Goal: Task Accomplishment & Management: Manage account settings

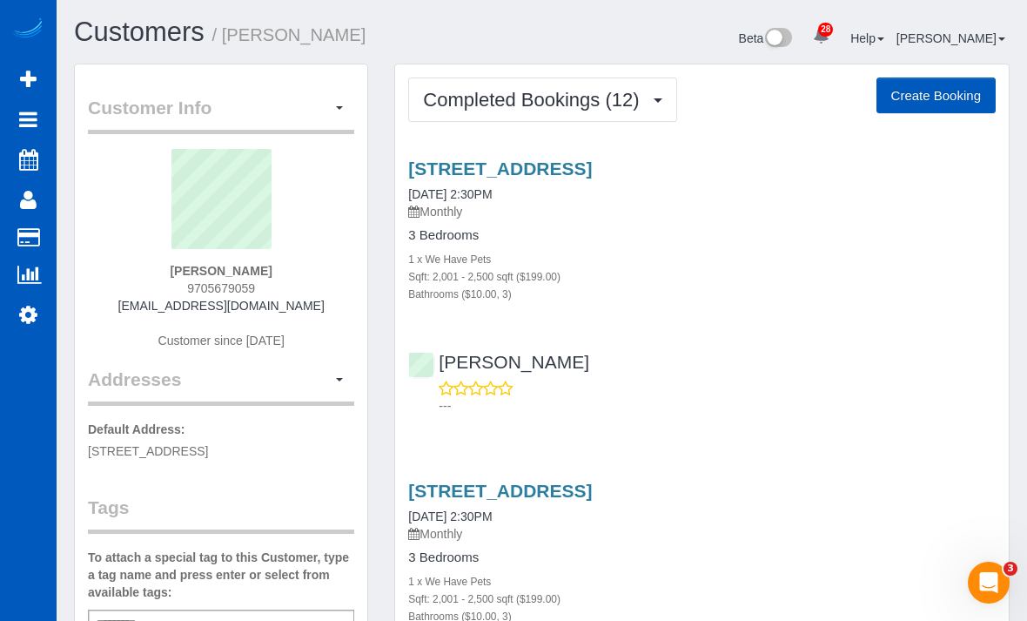
click at [28, 111] on icon at bounding box center [28, 119] width 18 height 21
click at [23, 111] on icon at bounding box center [28, 119] width 18 height 21
click at [97, 157] on link "Active Bookings" at bounding box center [166, 157] width 218 height 35
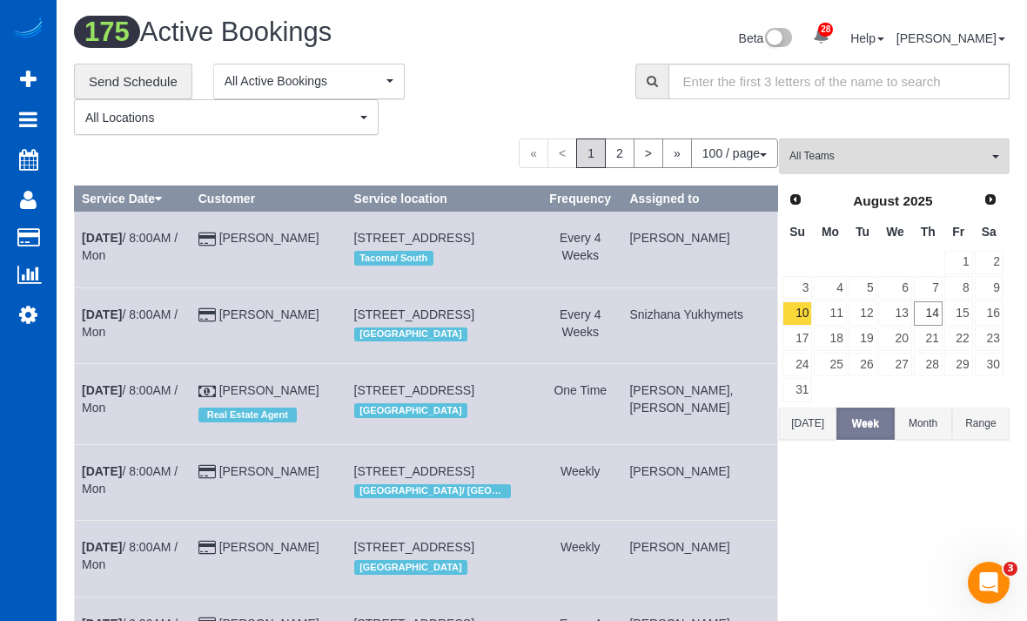
click at [153, 144] on link "Active Bookings" at bounding box center [166, 157] width 218 height 35
click at [936, 309] on link "14" at bounding box center [928, 312] width 29 height 23
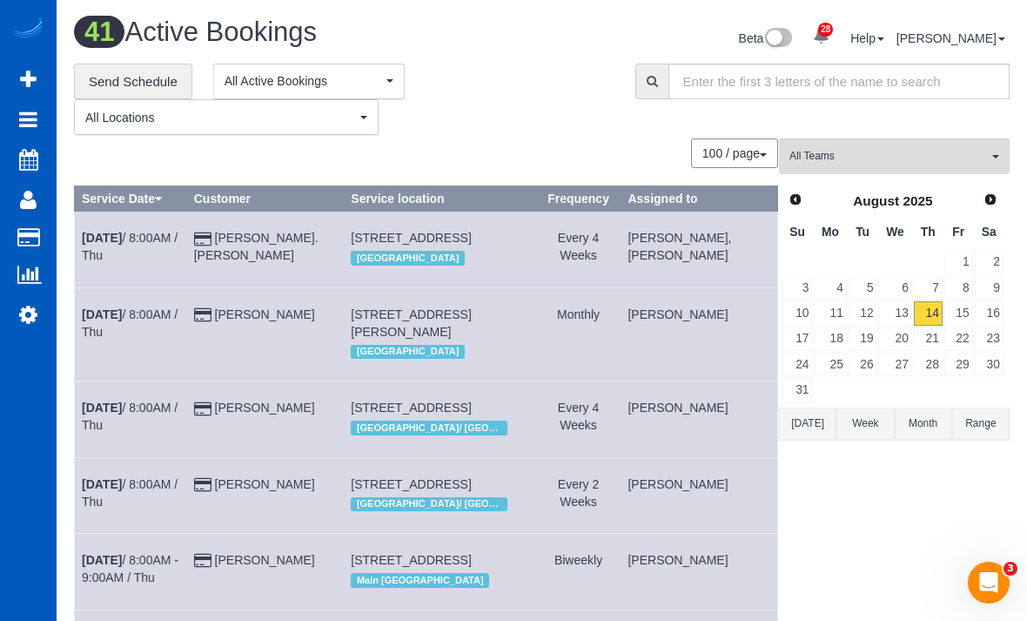
click at [956, 146] on button "All Teams" at bounding box center [894, 156] width 231 height 36
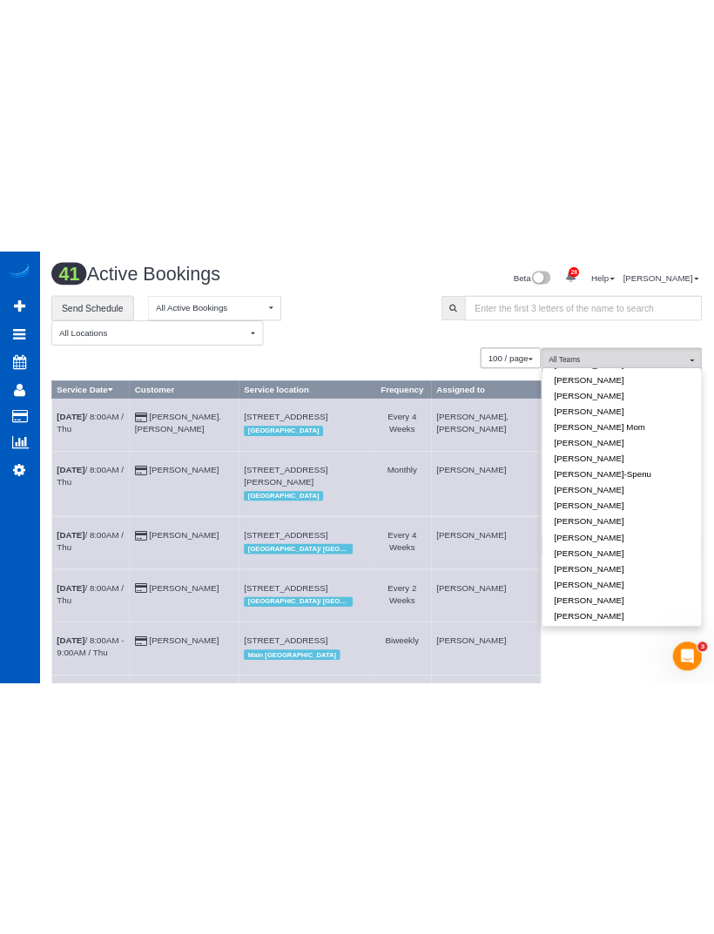
scroll to position [399, 0]
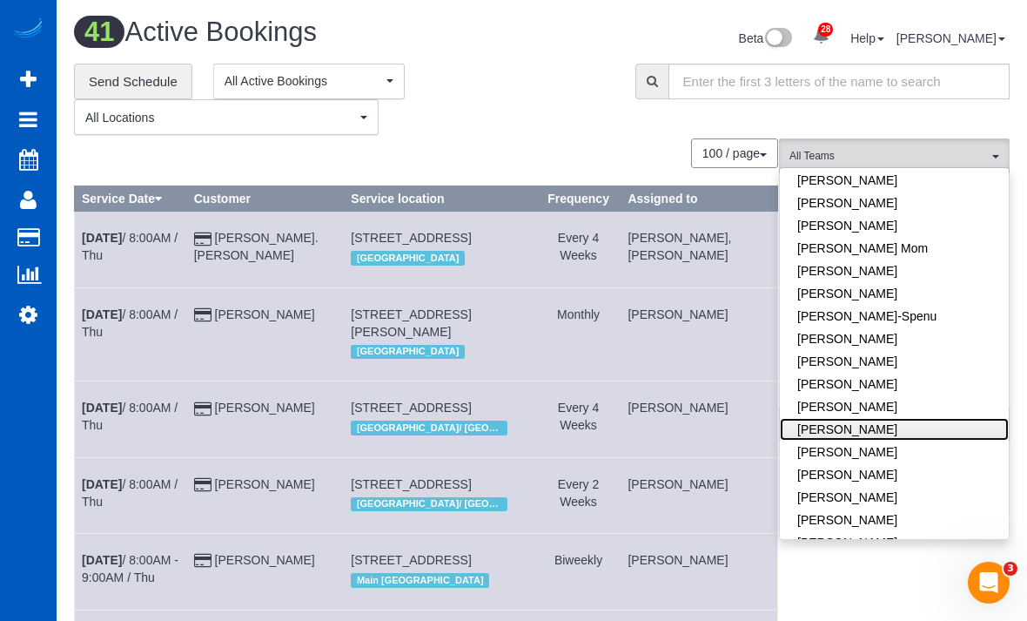
click at [932, 418] on link "[PERSON_NAME]" at bounding box center [894, 429] width 229 height 23
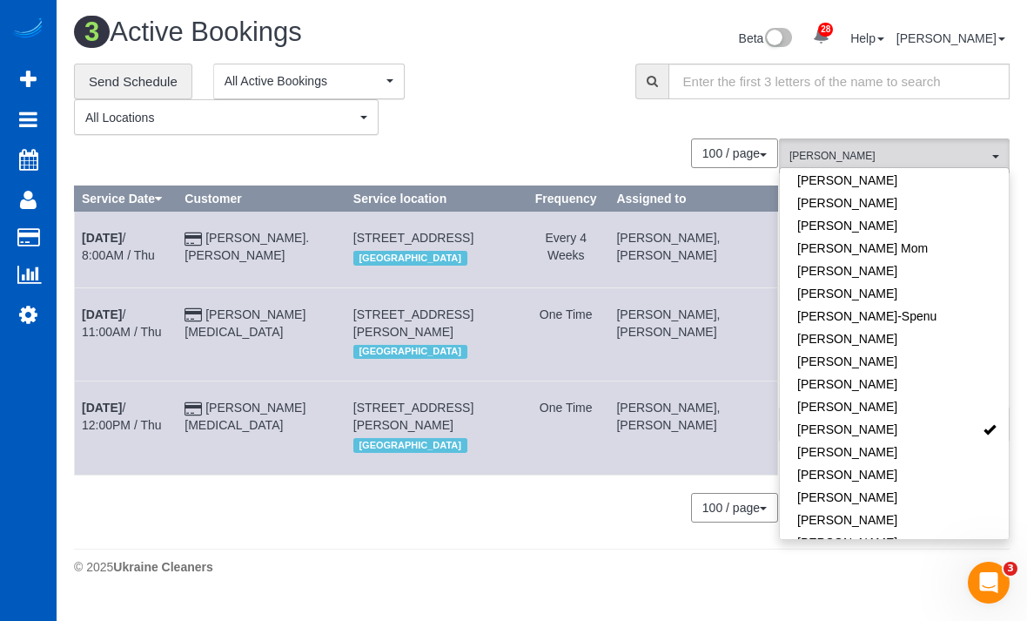
click at [937, 138] on button "[PERSON_NAME] All Teams" at bounding box center [894, 156] width 231 height 36
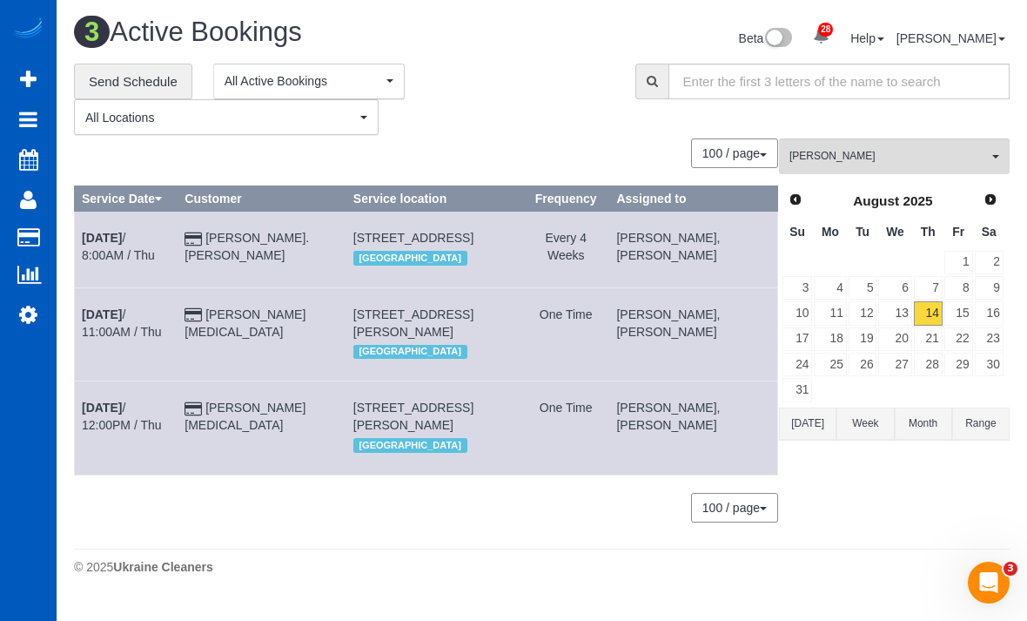
click at [990, 199] on span "Next" at bounding box center [990, 199] width 14 height 14
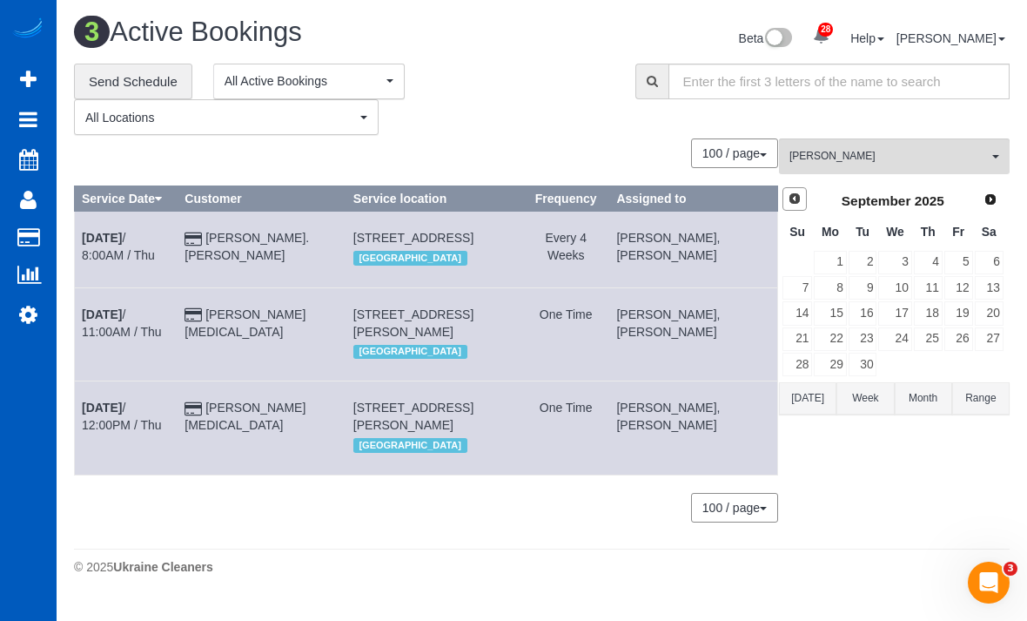
click at [788, 208] on link "Prev" at bounding box center [794, 199] width 24 height 24
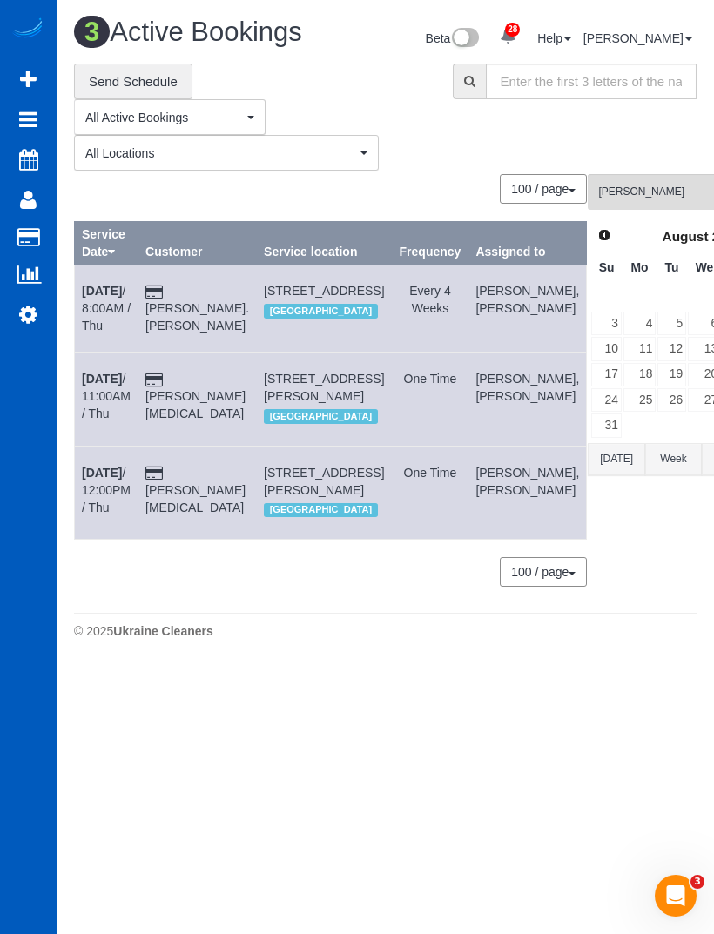
click at [23, 80] on icon at bounding box center [28, 79] width 17 height 21
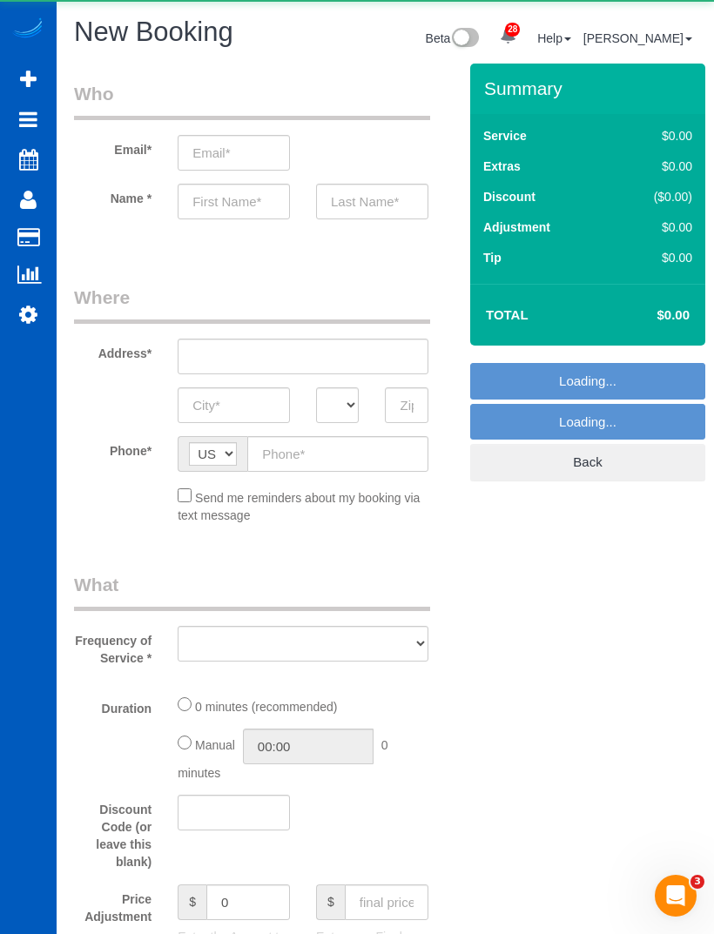
click at [84, 87] on span "Add Booking" at bounding box center [166, 79] width 218 height 40
select select "object:5825"
select select "199"
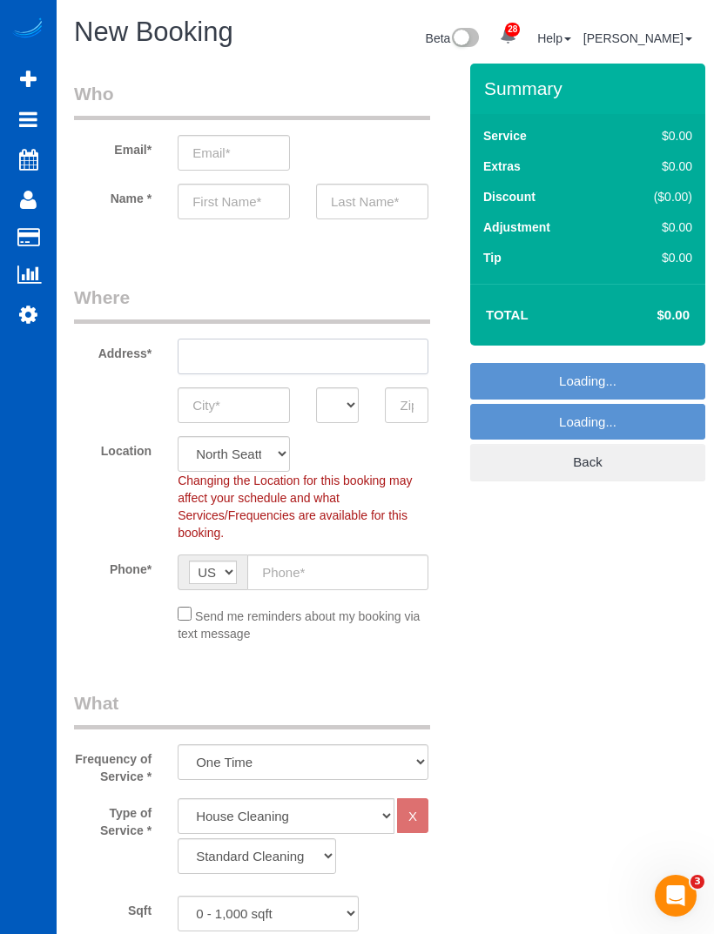
click at [212, 346] on input "text" at bounding box center [303, 357] width 251 height 36
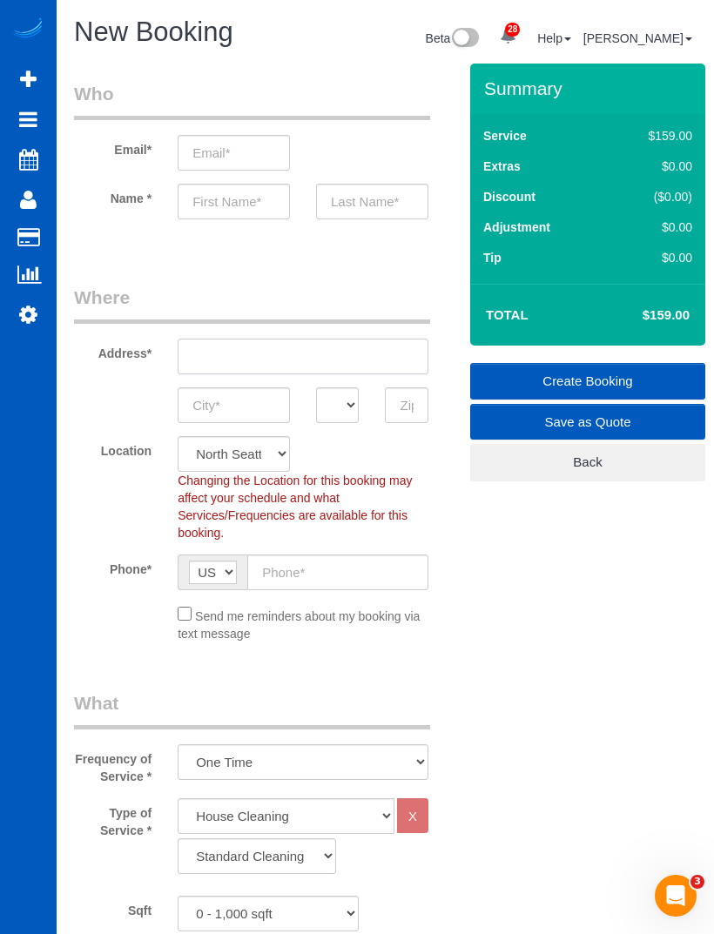
click at [235, 361] on input "text" at bounding box center [303, 357] width 251 height 36
type input "47"
click at [232, 405] on input "text" at bounding box center [234, 405] width 112 height 36
type input "[GEOGRAPHIC_DATA]"
click at [406, 404] on input "text" at bounding box center [406, 405] width 43 height 36
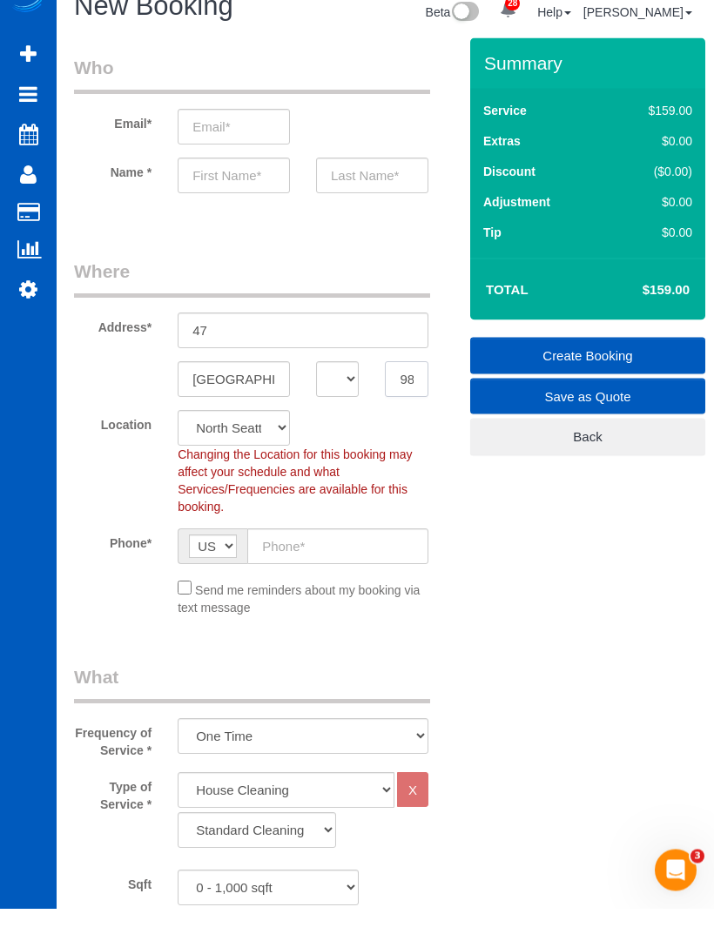
type input "98105"
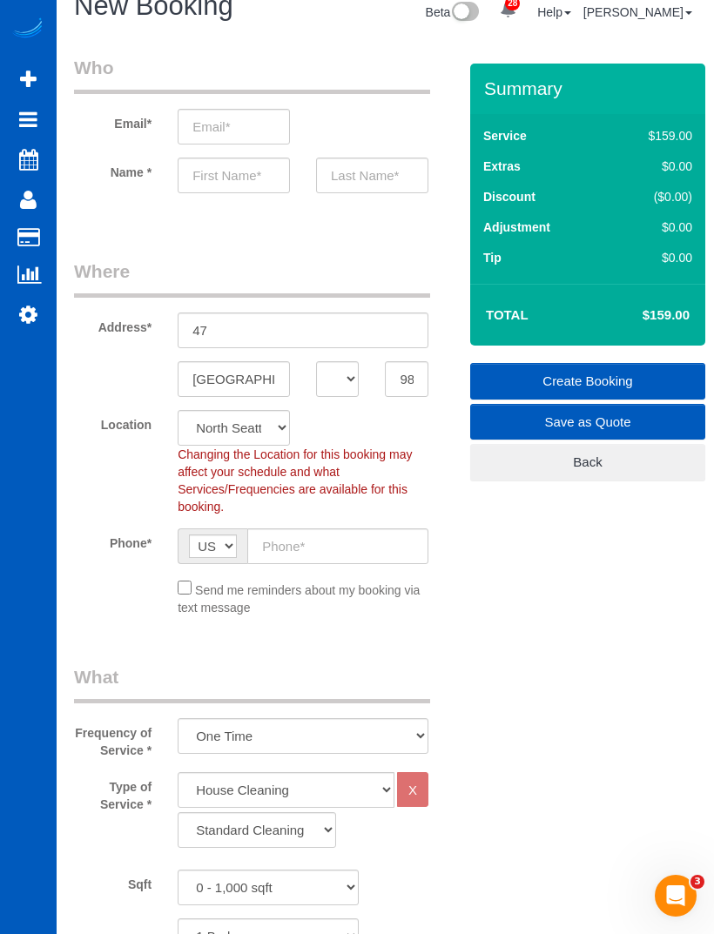
select select "5"
select select "object:6179"
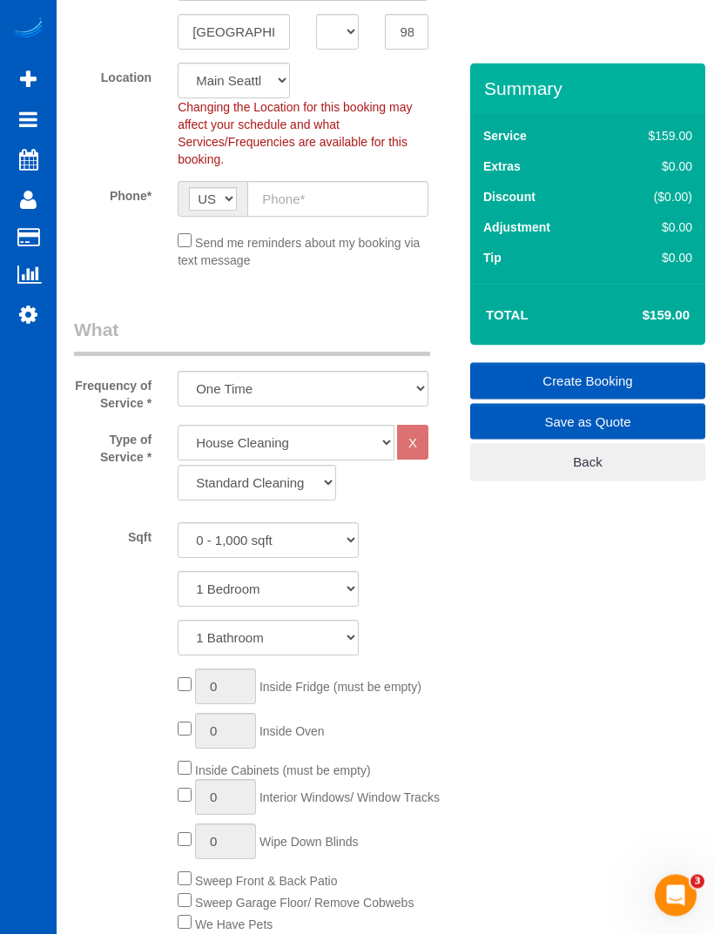
scroll to position [377, 0]
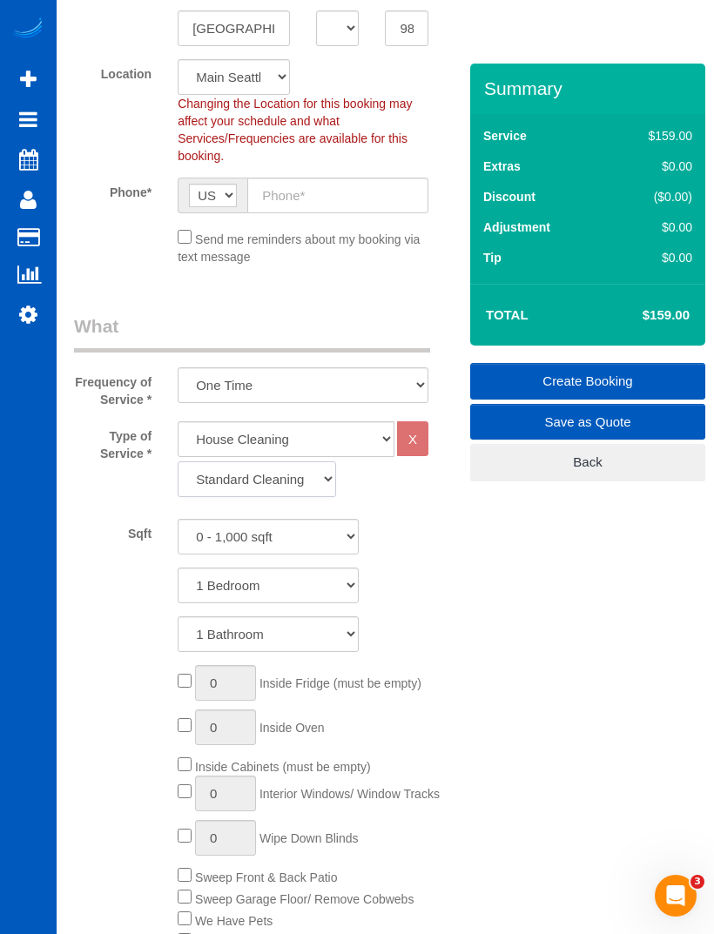
click at [282, 482] on select "Standard Cleaning Deep Cleaning Move In/ Out Cleaning" at bounding box center [257, 479] width 158 height 36
select select "368"
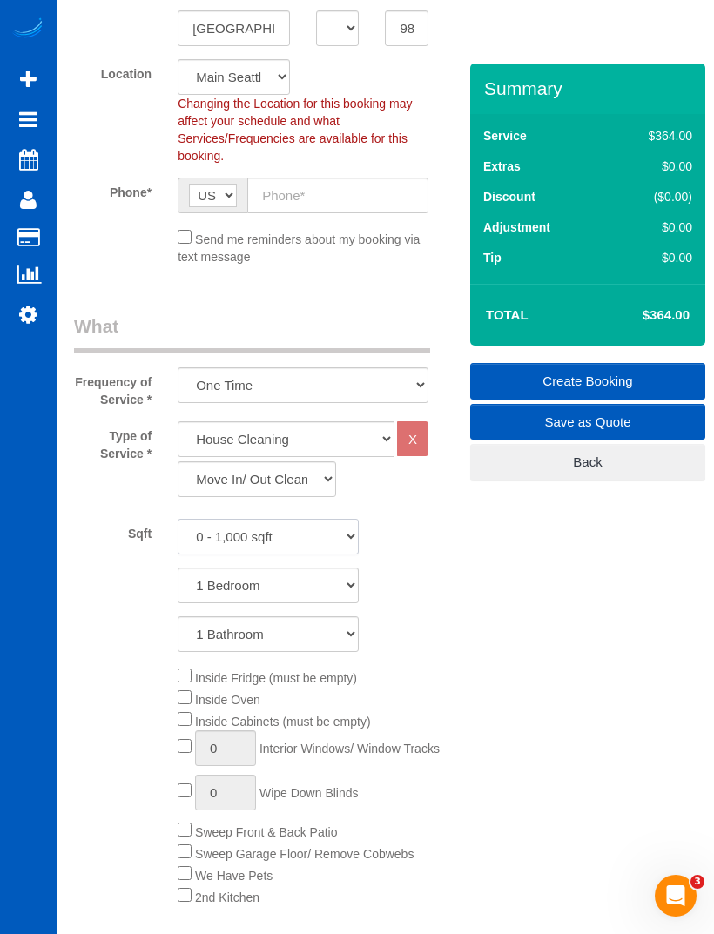
click at [305, 527] on select "0 - 1,000 sqft 1,001 - 1,500 sqft 1,501 - 2,000 sqft 2,001 - 2,500 sqft 2,501 -…" at bounding box center [268, 537] width 181 height 36
select select "2501"
click at [297, 578] on select "1 Bedroom 2 Bedrooms 3 Bedrooms 4 Bedrooms 5 Bedrooms 6 Bedrooms 7 Bedrooms" at bounding box center [268, 585] width 181 height 36
select select "3"
click at [185, 620] on div "Type of Service * House Cleaning X Standard Cleaning Deep Cleaning Move In/ Out…" at bounding box center [268, 681] width 389 height 520
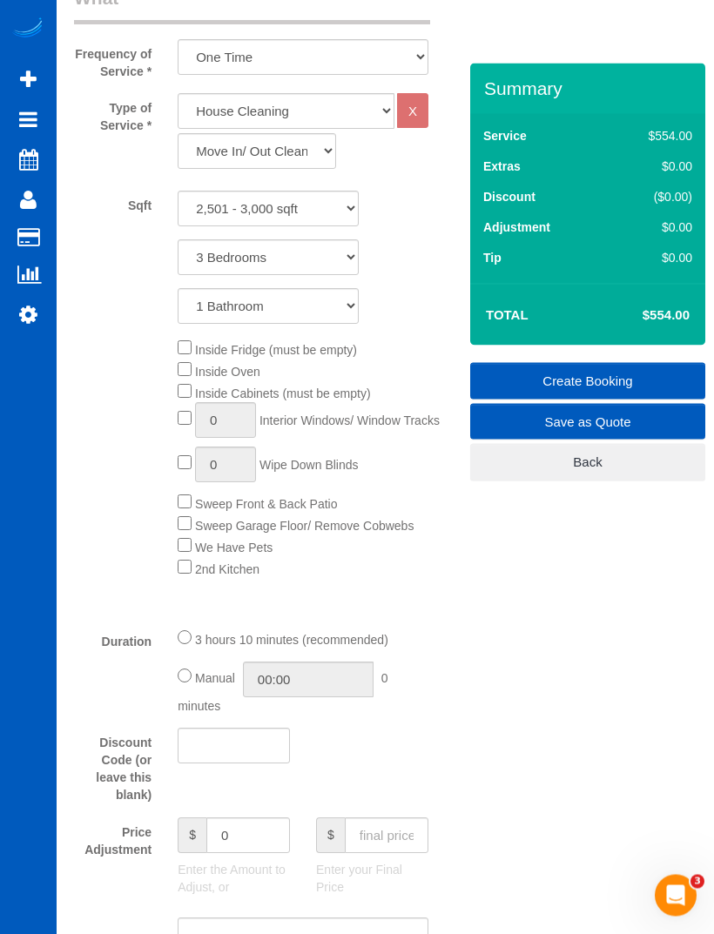
scroll to position [698, 0]
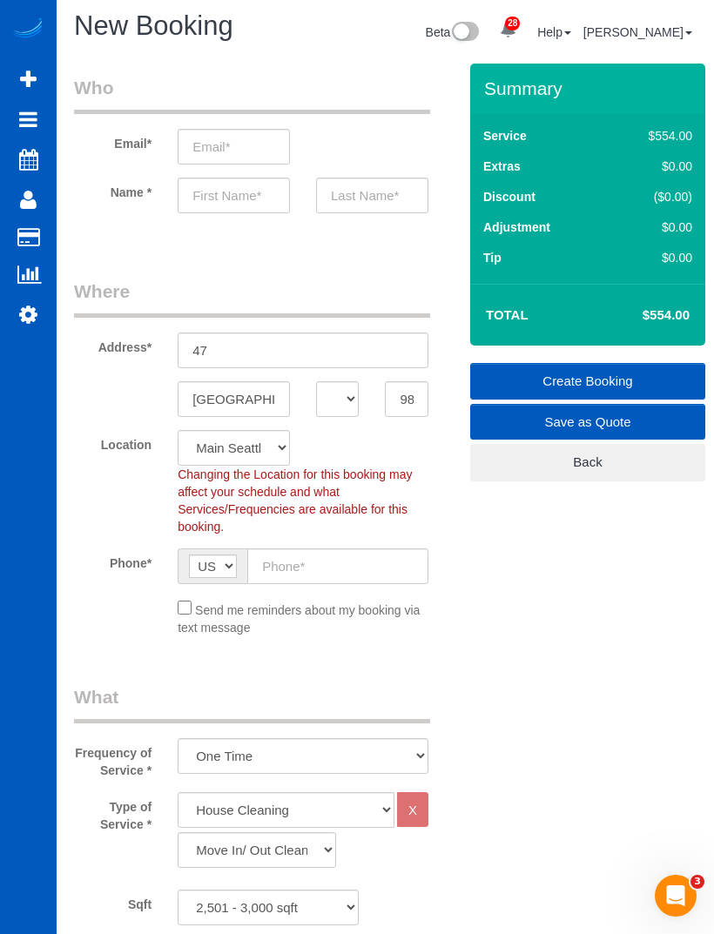
scroll to position [0, 0]
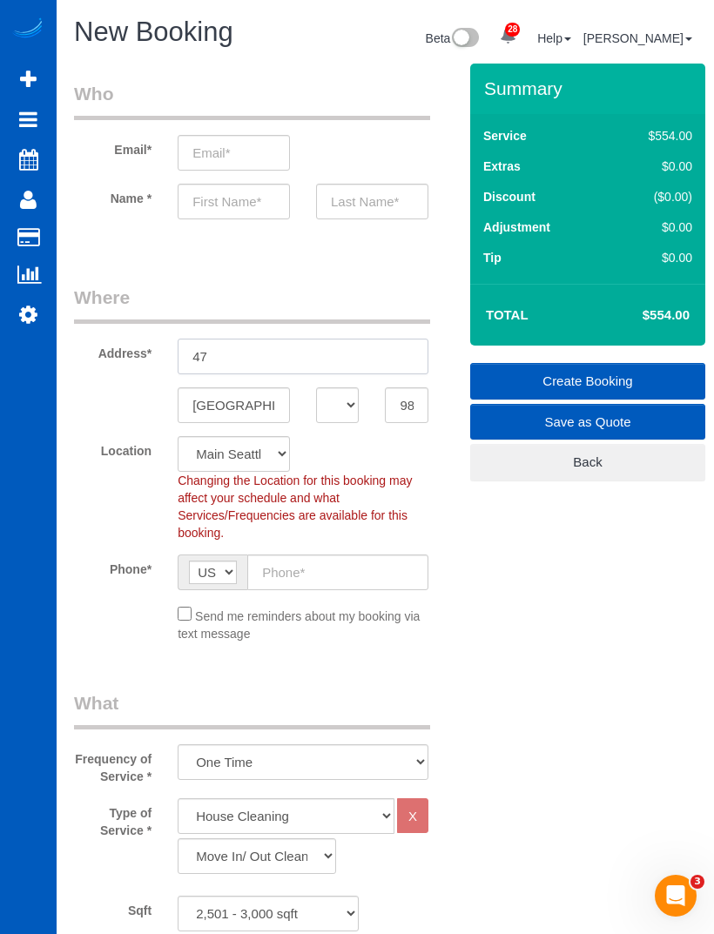
click at [265, 352] on input "47" at bounding box center [303, 357] width 251 height 36
type input "[STREET_ADDRESS]"
click at [332, 574] on input "text" at bounding box center [337, 572] width 181 height 36
type input "[PHONE_NUMBER]"
click at [212, 211] on input "text" at bounding box center [234, 202] width 112 height 36
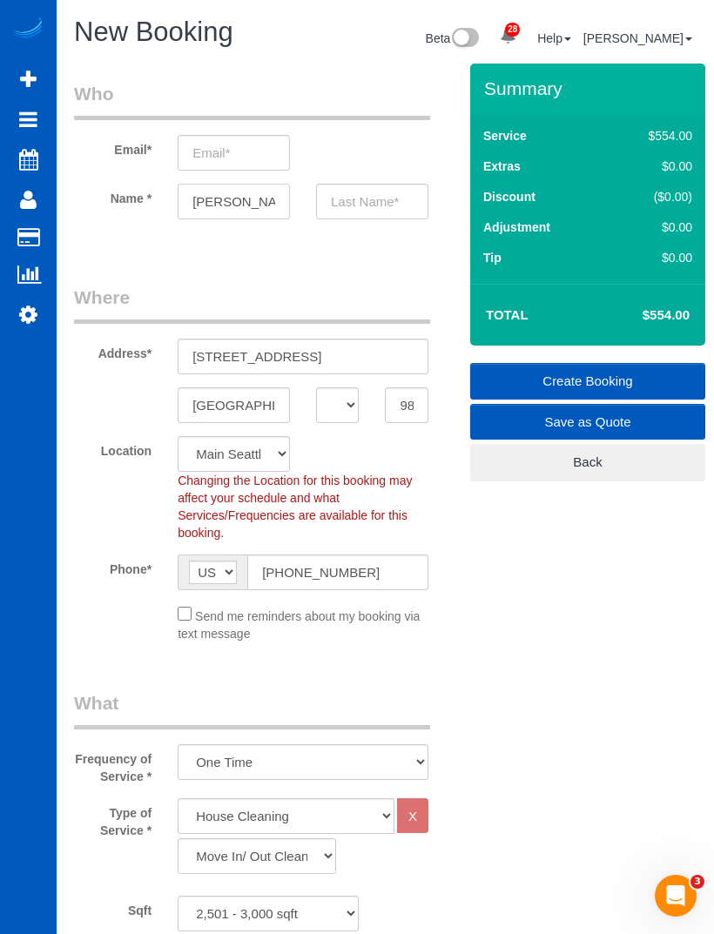
type input "[PERSON_NAME]"
click at [374, 198] on input "text" at bounding box center [372, 202] width 112 height 36
type input "[PERSON_NAME]"
click at [215, 145] on input "email" at bounding box center [234, 153] width 112 height 36
type input "[EMAIL_ADDRESS][DOMAIN_NAME]"
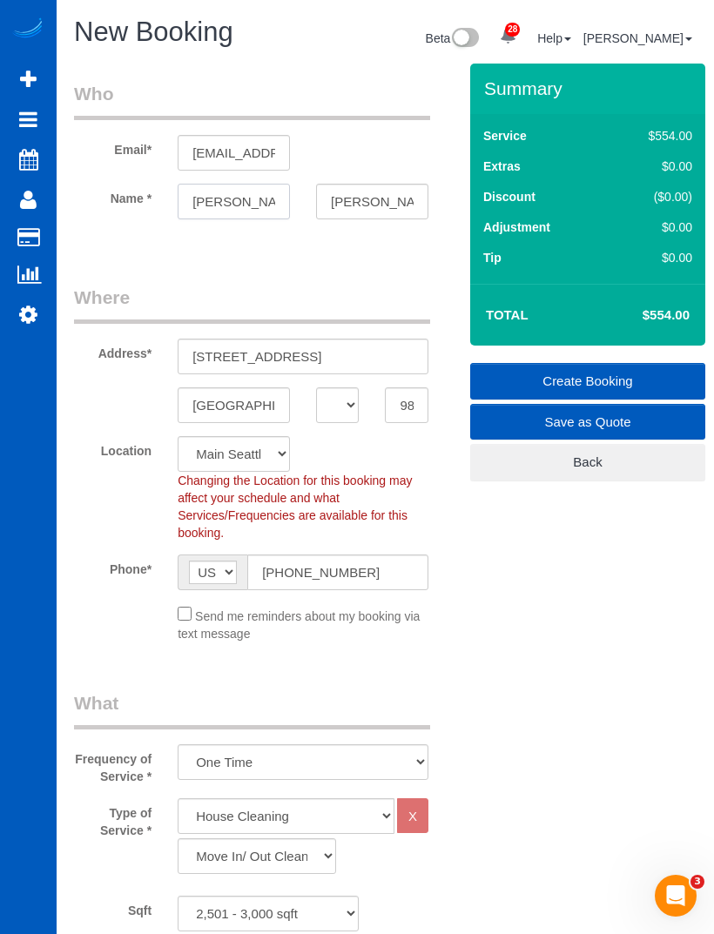
click at [252, 204] on input "[PERSON_NAME]" at bounding box center [234, 202] width 112 height 36
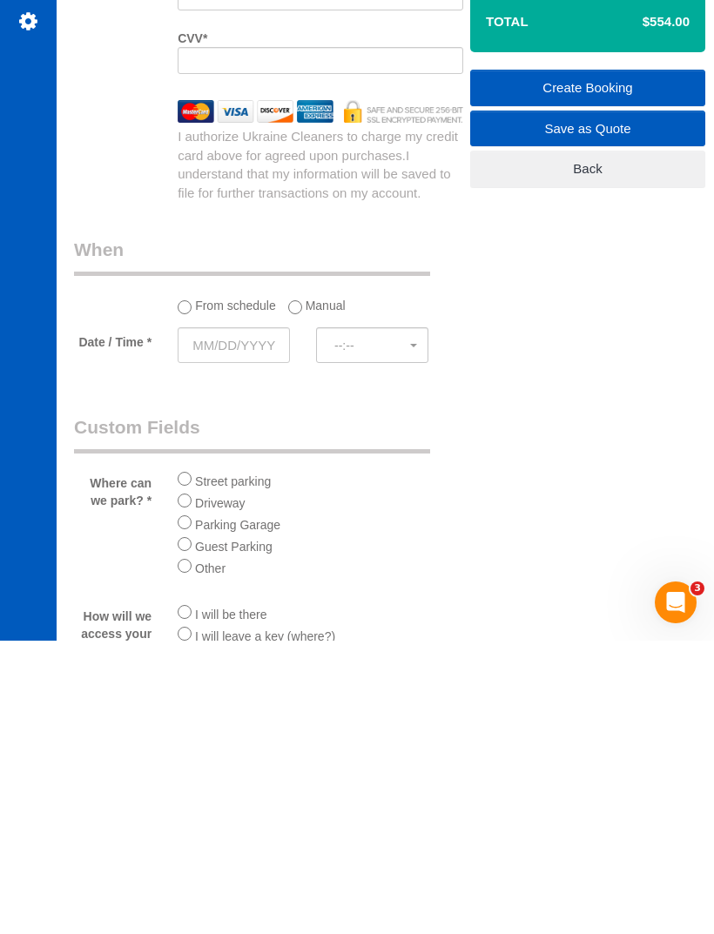
scroll to position [1871, 0]
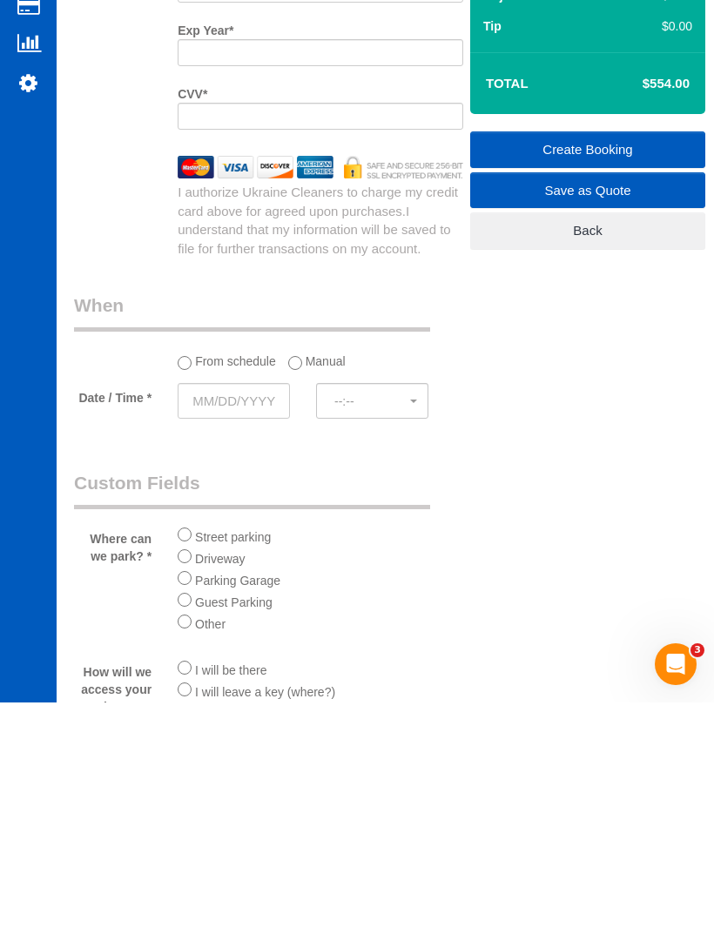
type input "[PERSON_NAME]"
click at [633, 404] on link "Save as Quote" at bounding box center [587, 422] width 235 height 37
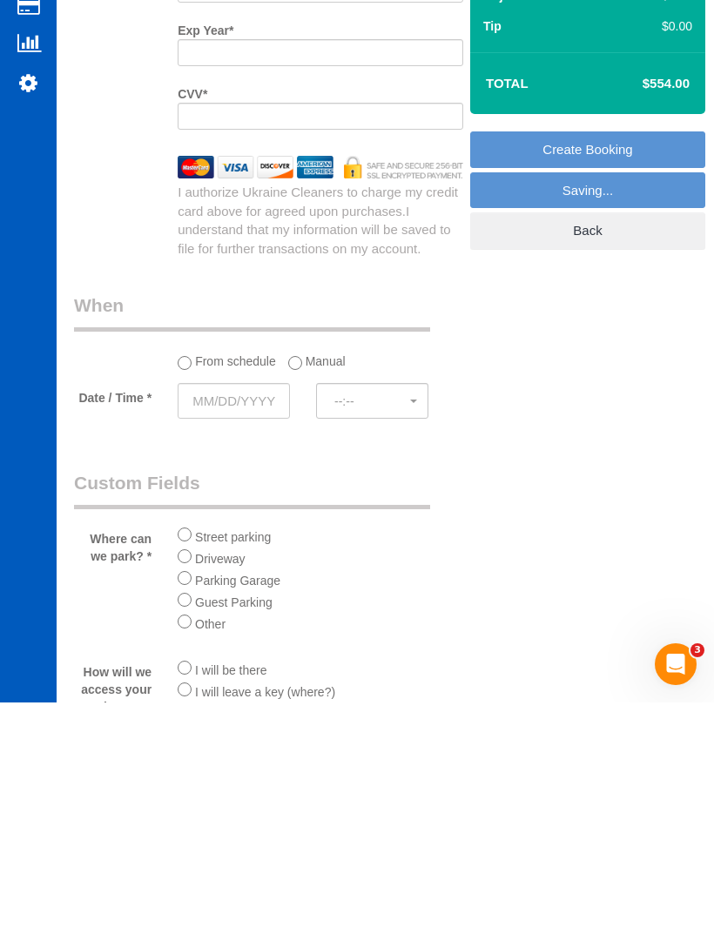
scroll to position [2104, 0]
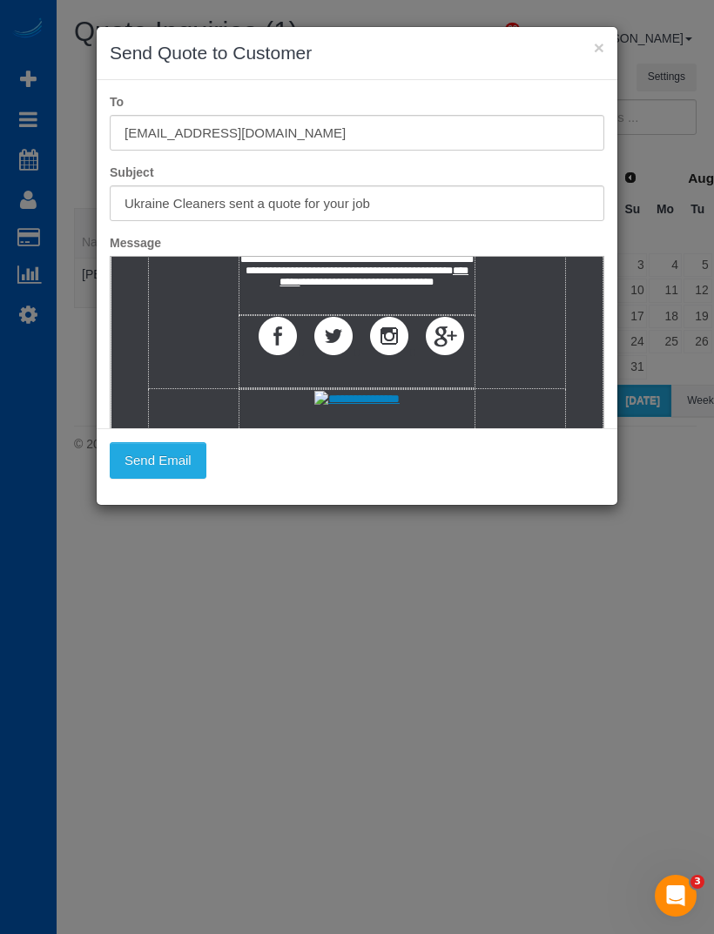
scroll to position [1391, 0]
click at [171, 460] on button "Send Email" at bounding box center [158, 460] width 97 height 37
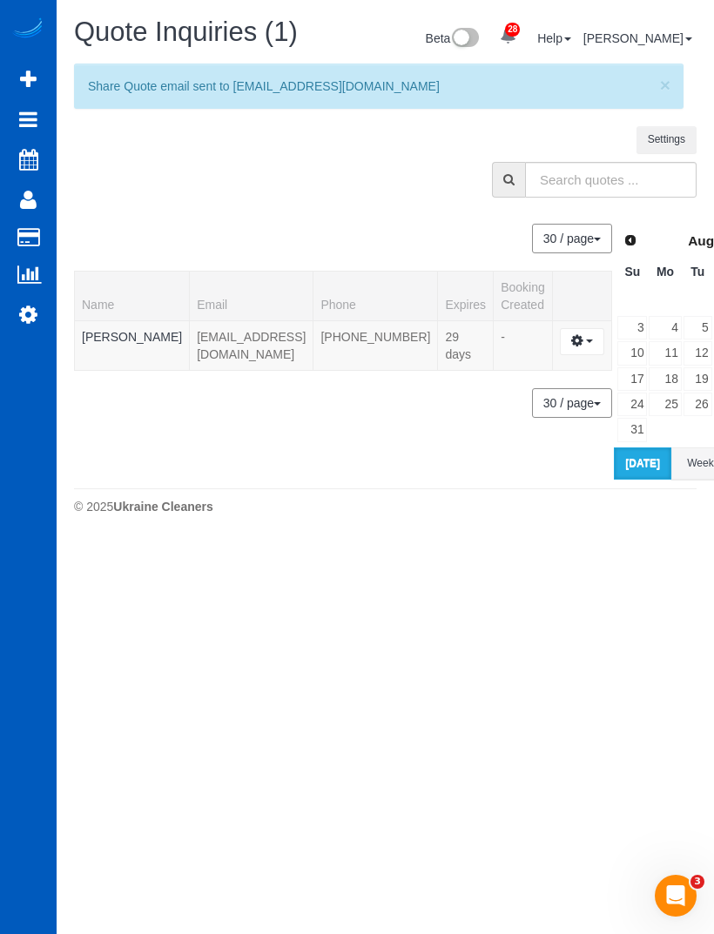
click at [560, 339] on button "button" at bounding box center [582, 341] width 44 height 27
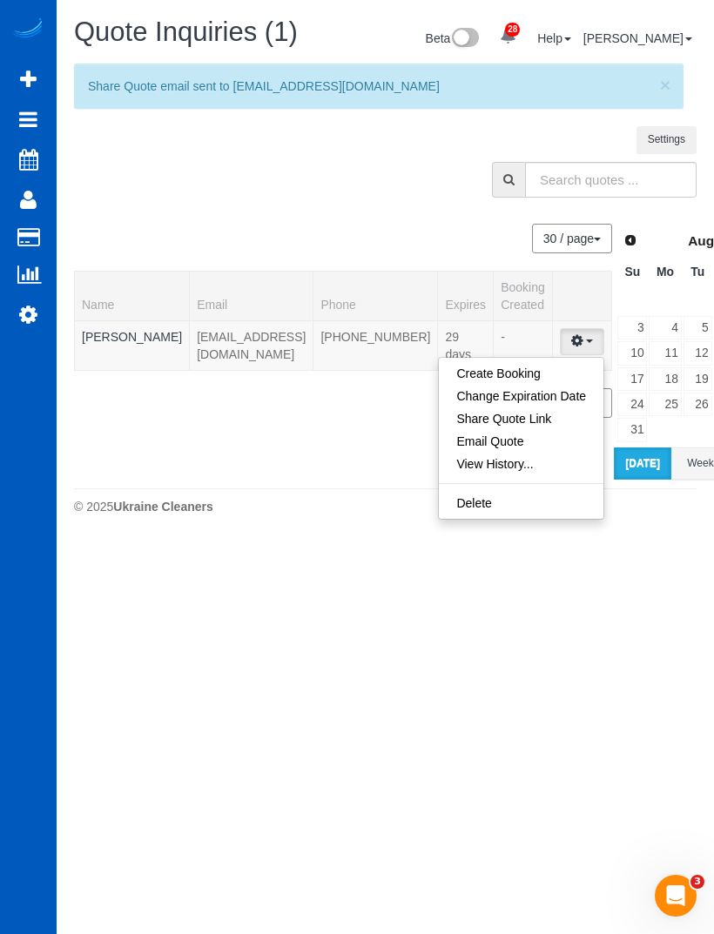
click at [110, 339] on div at bounding box center [357, 467] width 714 height 934
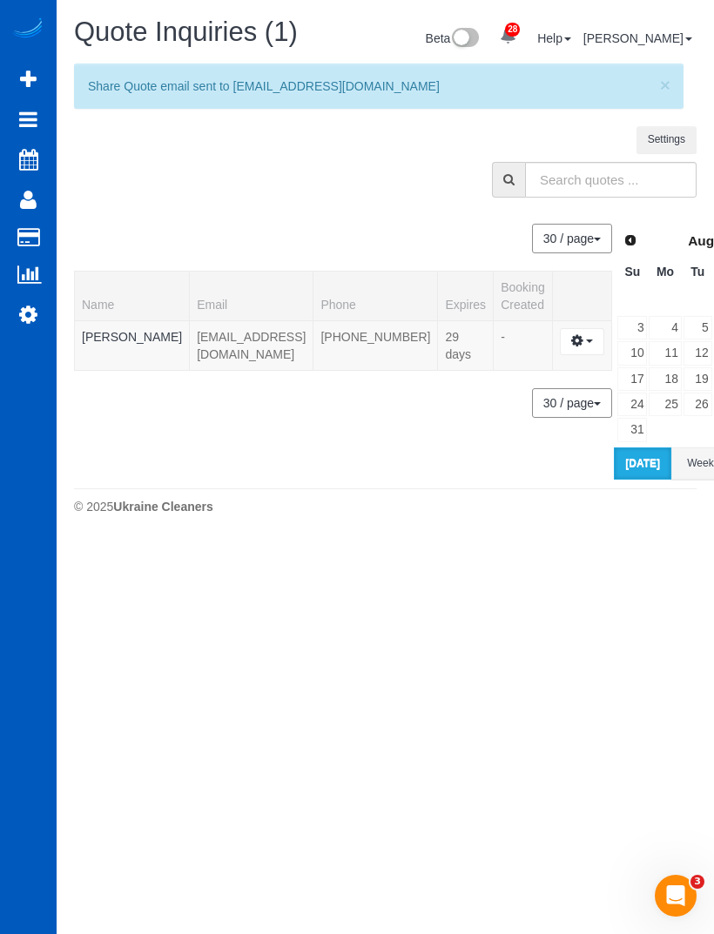
click at [98, 341] on link "[PERSON_NAME]" at bounding box center [132, 337] width 100 height 14
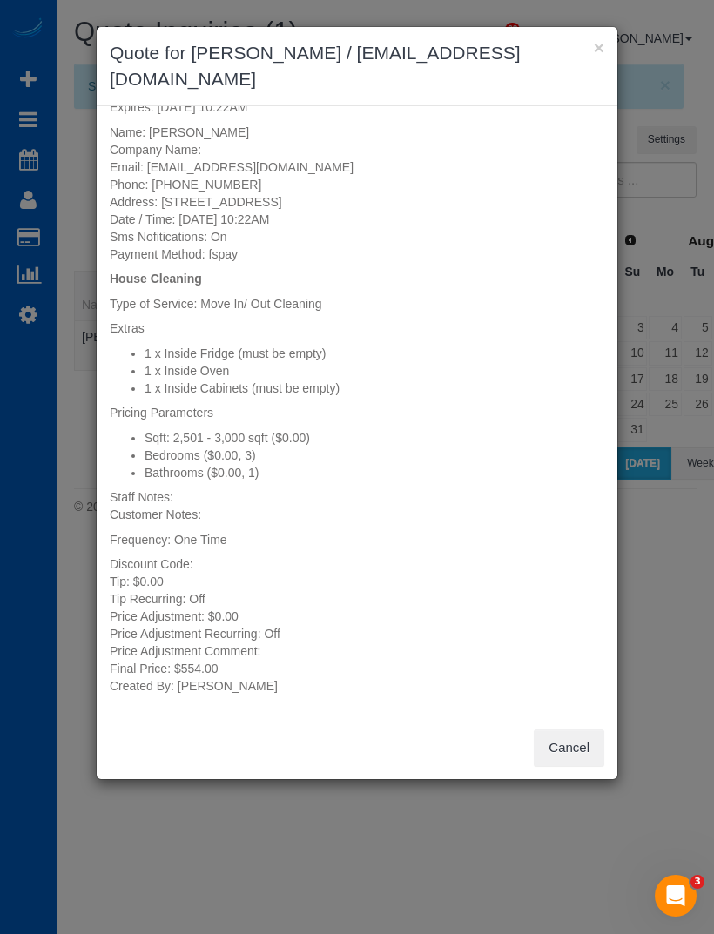
scroll to position [9, 0]
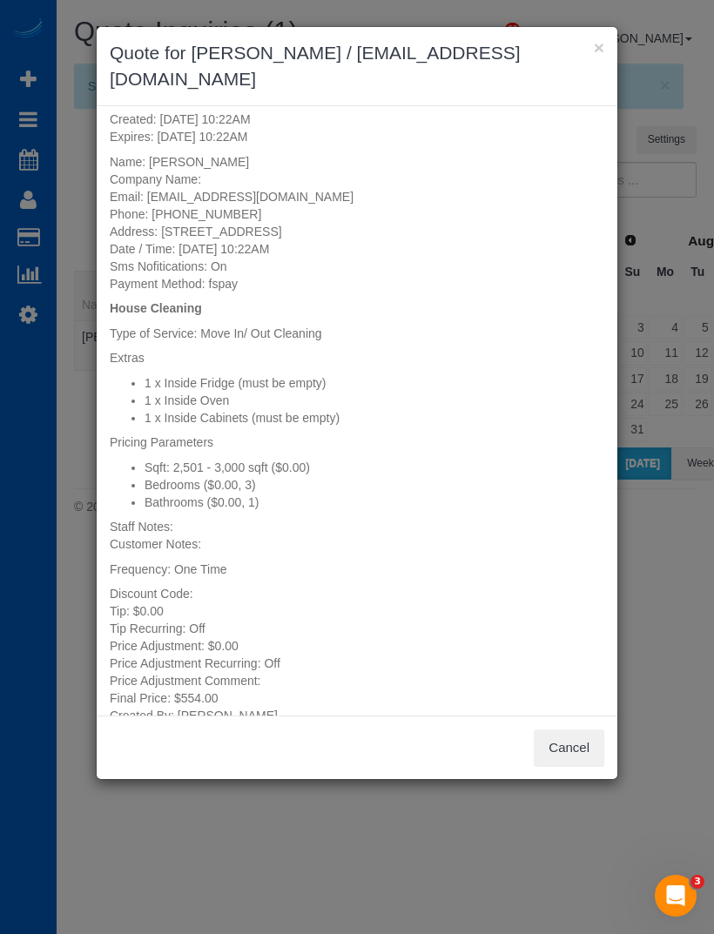
click at [596, 50] on button "×" at bounding box center [599, 47] width 10 height 18
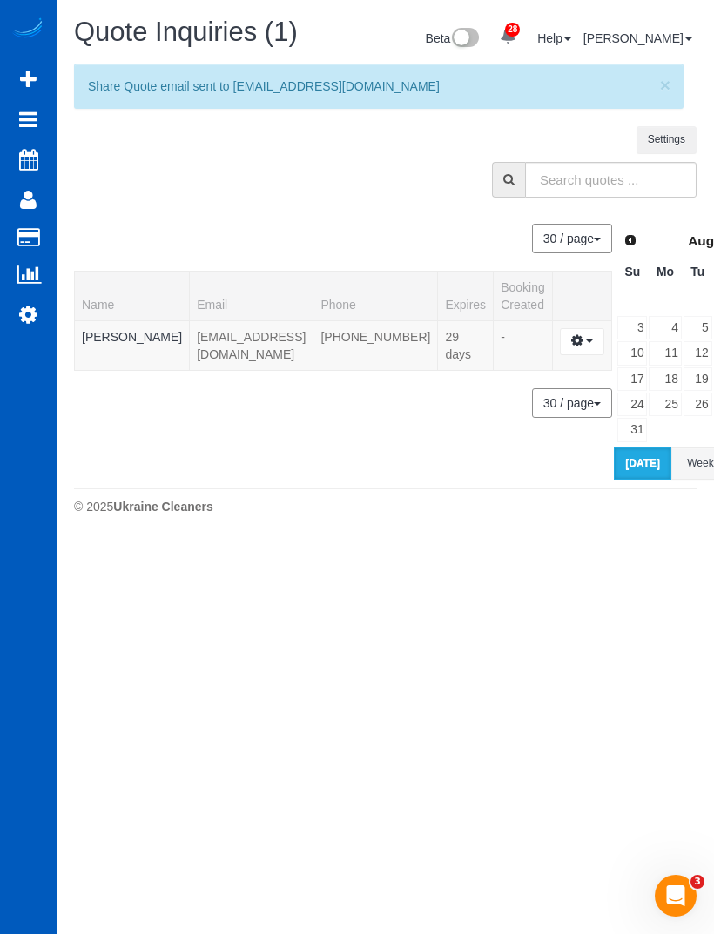
click at [97, 344] on link "[PERSON_NAME]" at bounding box center [132, 337] width 100 height 14
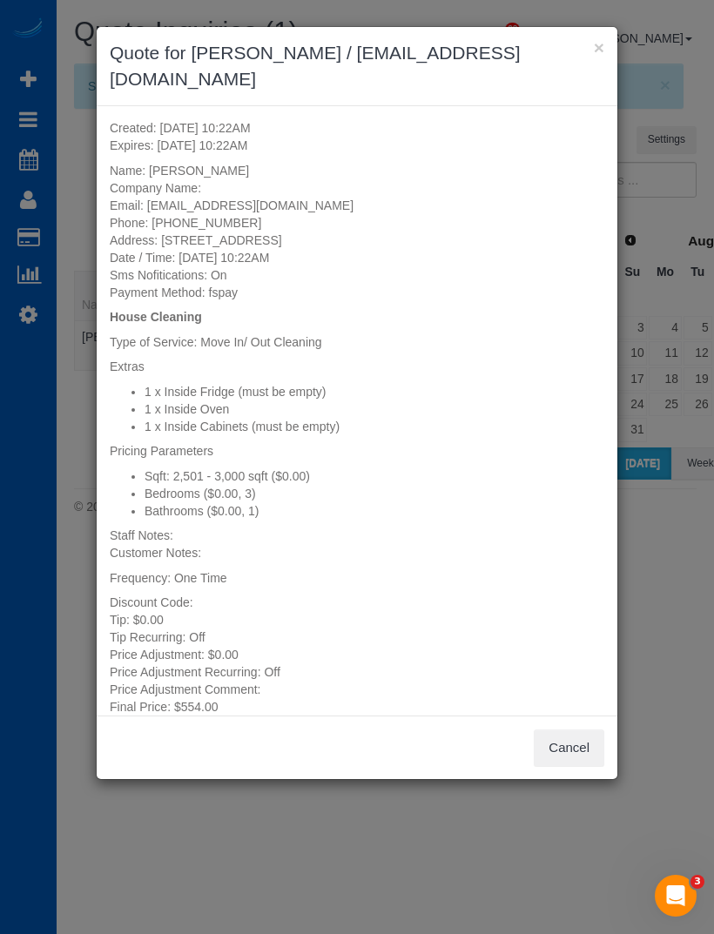
click at [588, 620] on button "Cancel" at bounding box center [569, 747] width 70 height 37
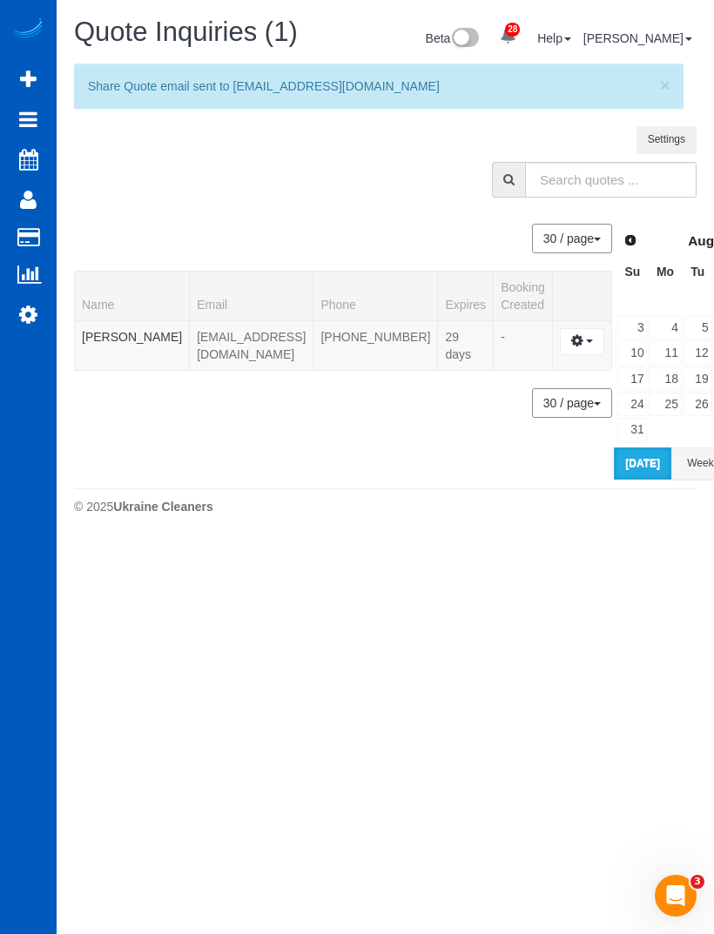
click at [190, 333] on td "[EMAIL_ADDRESS][DOMAIN_NAME]" at bounding box center [252, 345] width 124 height 50
click at [88, 340] on link "[PERSON_NAME]" at bounding box center [132, 337] width 100 height 14
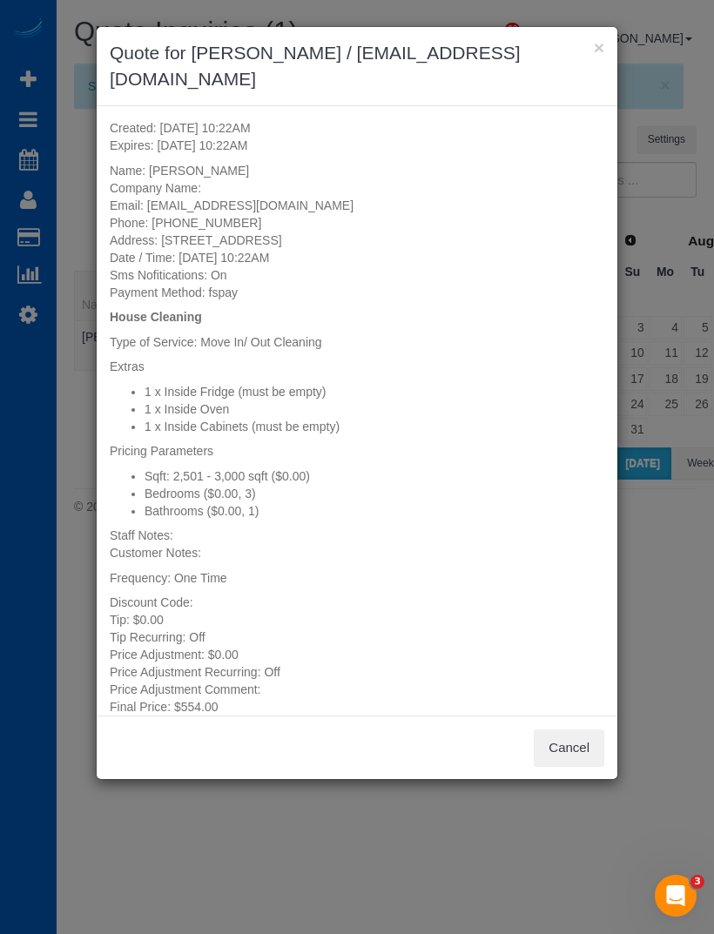
click at [560, 620] on button "Cancel" at bounding box center [569, 747] width 70 height 37
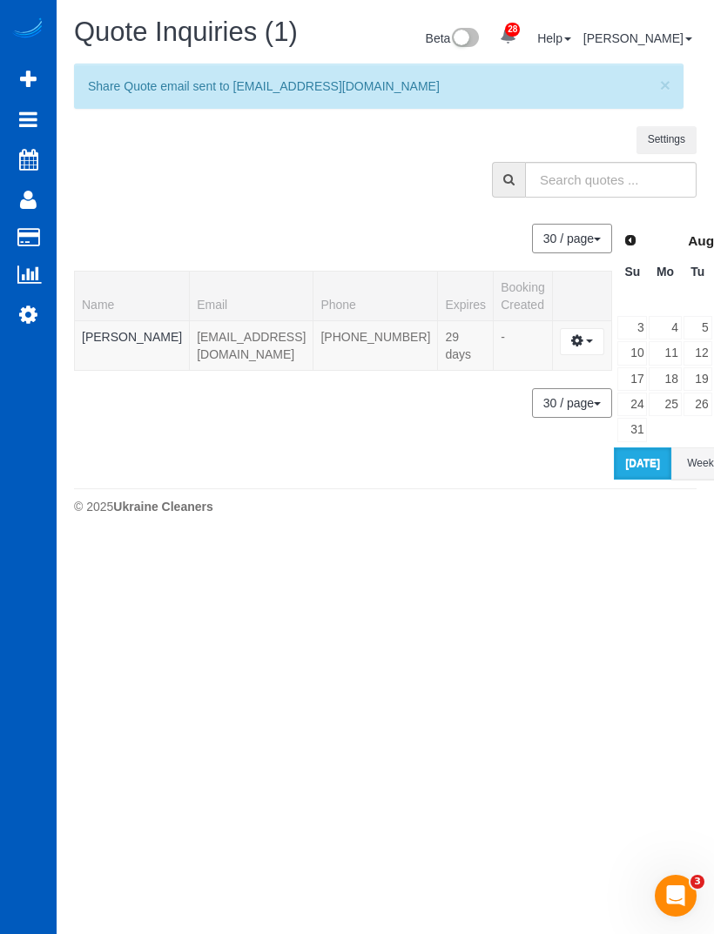
click at [560, 344] on button "button" at bounding box center [582, 341] width 44 height 27
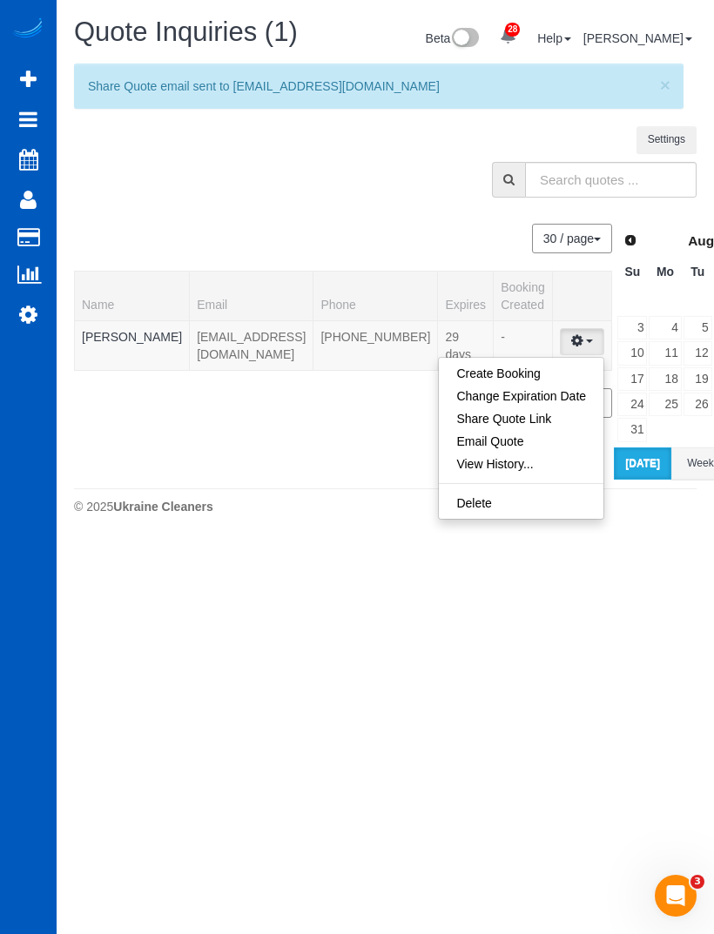
click at [439, 367] on link "Create Booking" at bounding box center [521, 373] width 164 height 23
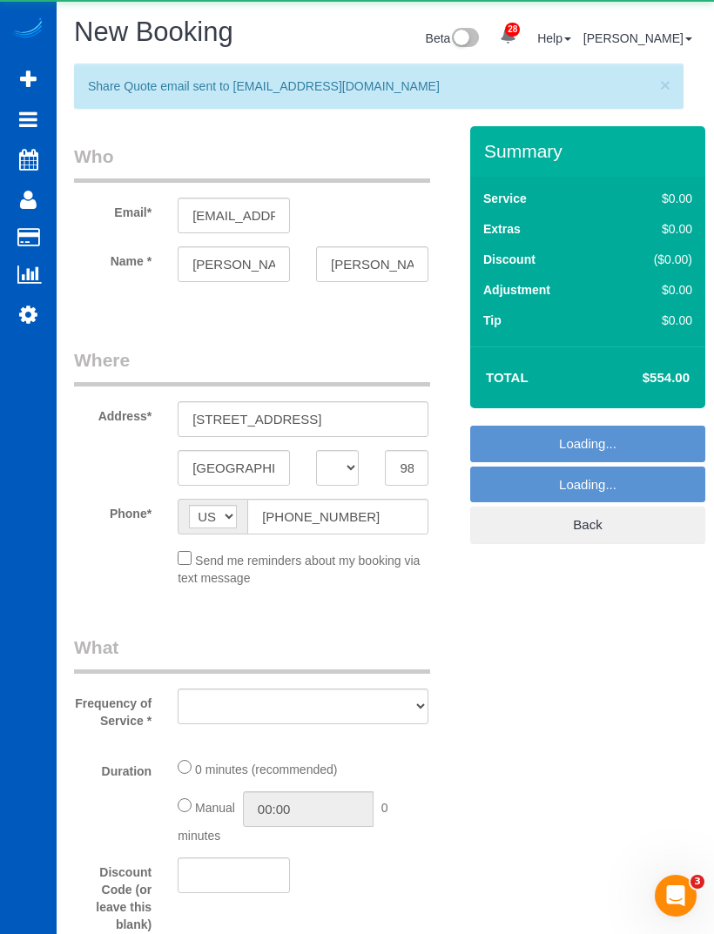
select select "object:7256"
select select "199"
select select "2501"
select select "3"
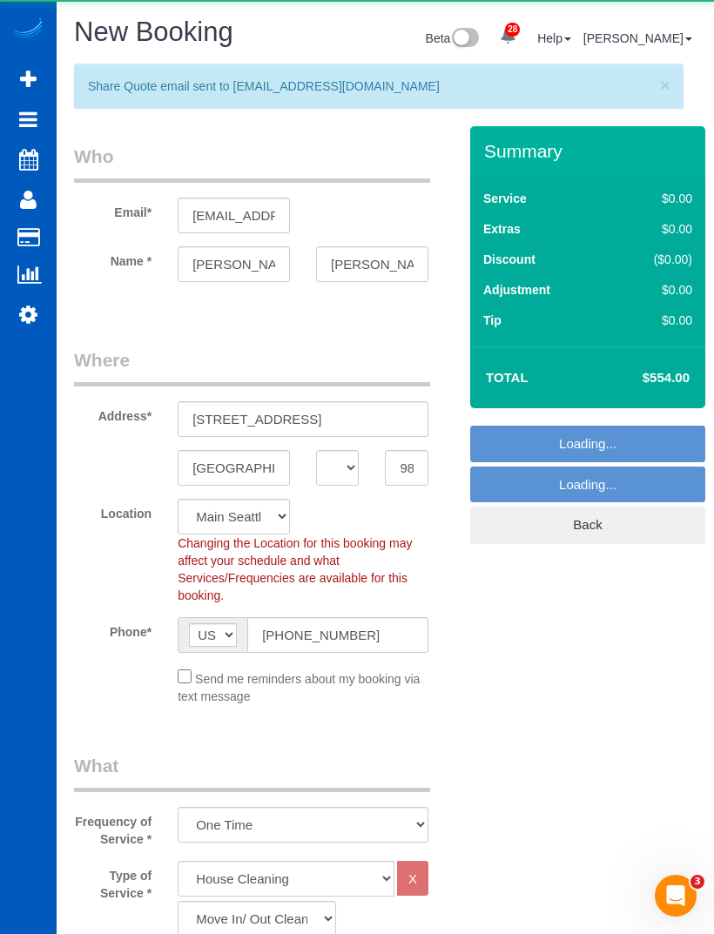
select select "object:7513"
select select "2501"
select select "3"
select select "object:7602"
select select "2501"
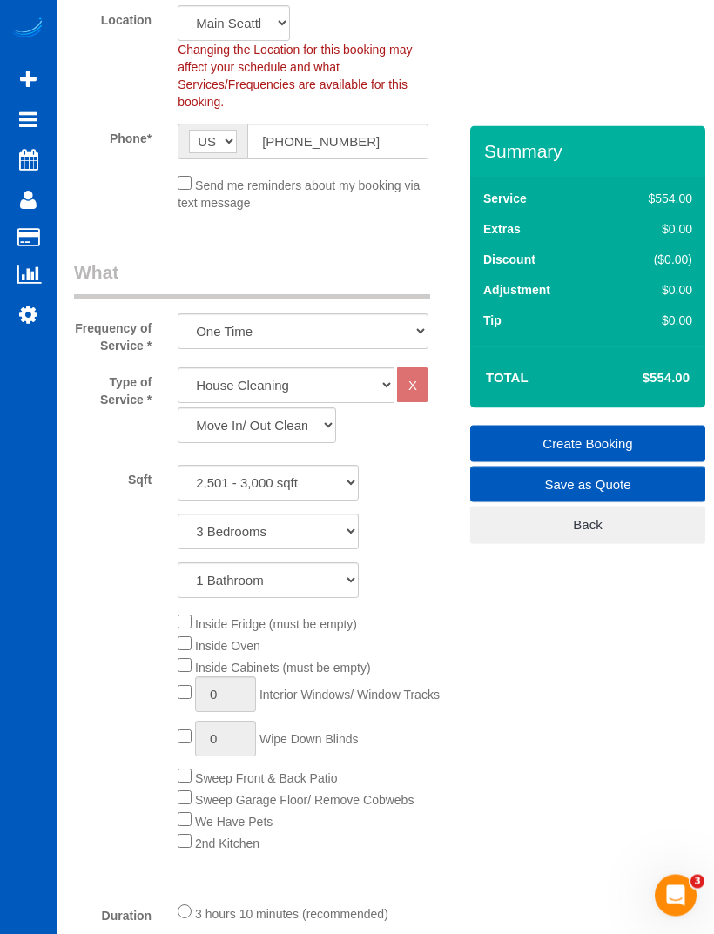
scroll to position [516, 0]
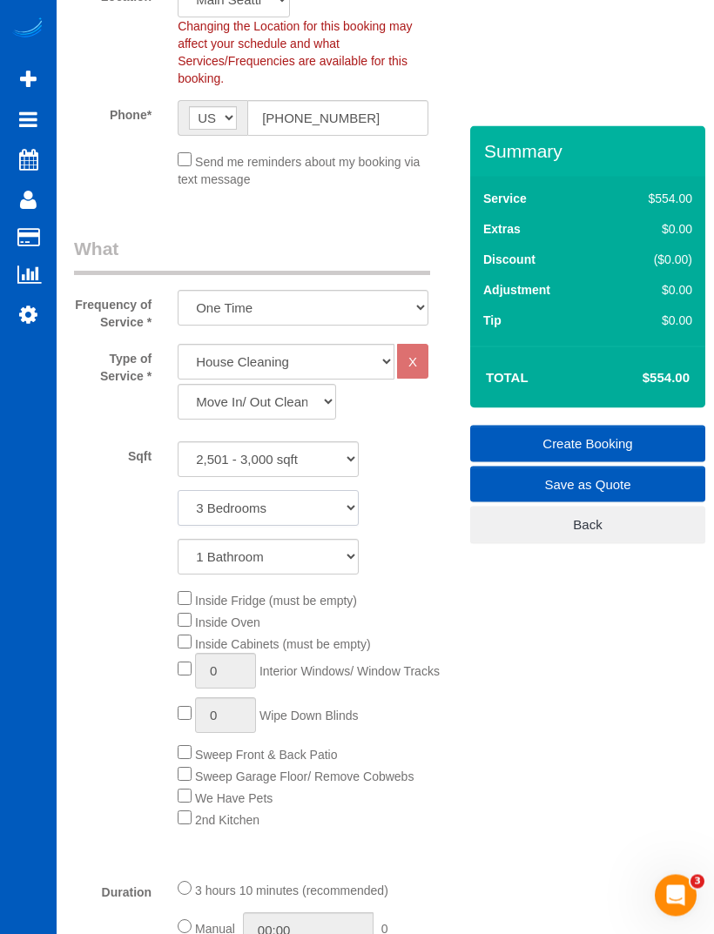
click at [310, 508] on select "1 Bedroom 2 Bedrooms 3 Bedrooms 4 Bedrooms 5 Bedrooms 6 Bedrooms 7 Bedrooms" at bounding box center [268, 509] width 181 height 36
click at [281, 503] on select "1 Bedroom 2 Bedrooms 3 Bedrooms 4 Bedrooms 5 Bedrooms 6 Bedrooms 7 Bedrooms" at bounding box center [268, 508] width 181 height 36
select select "7"
click at [301, 561] on select "1 Bathroom 2 Bathrooms 3 Bathrooms 4 Bathrooms 5 Bathrooms 6 Bathrooms 7 Bathro…" at bounding box center [268, 557] width 181 height 36
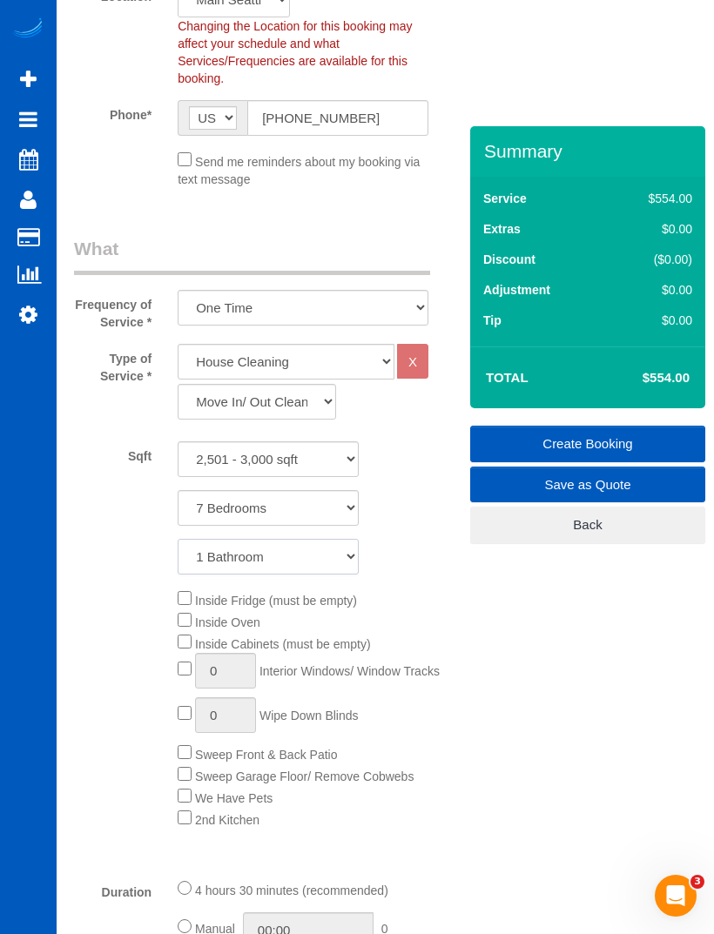
select select "2"
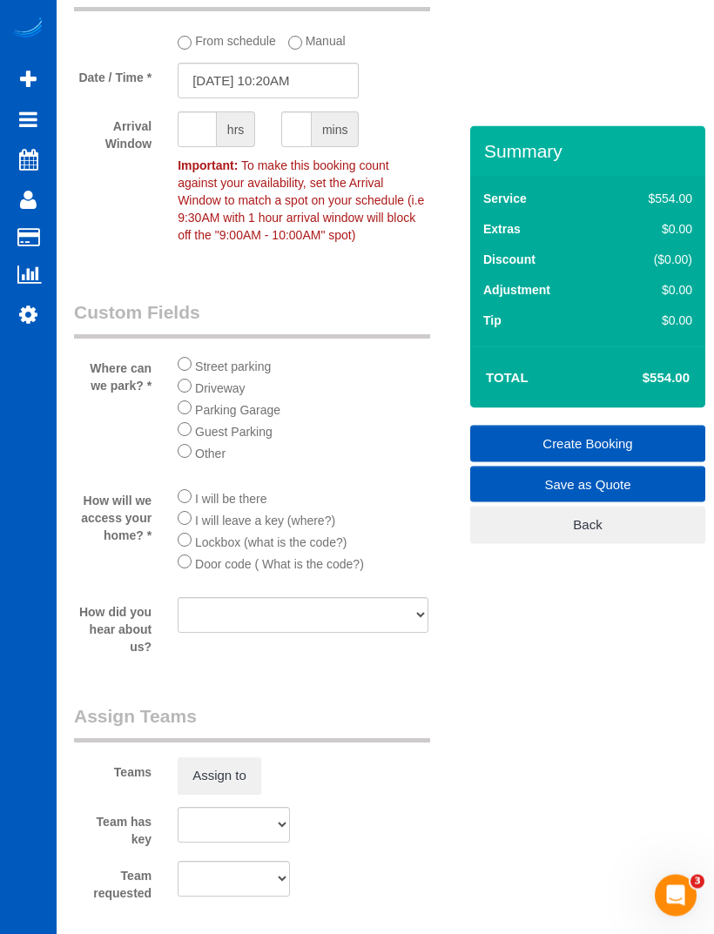
scroll to position [2729, 0]
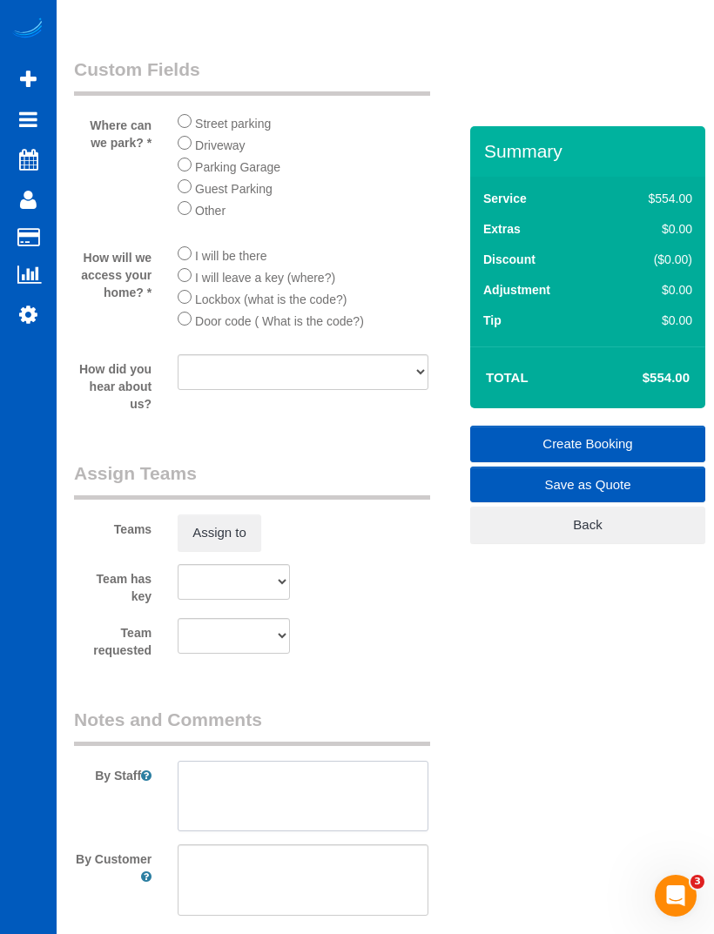
click at [339, 620] on textarea at bounding box center [303, 796] width 251 height 71
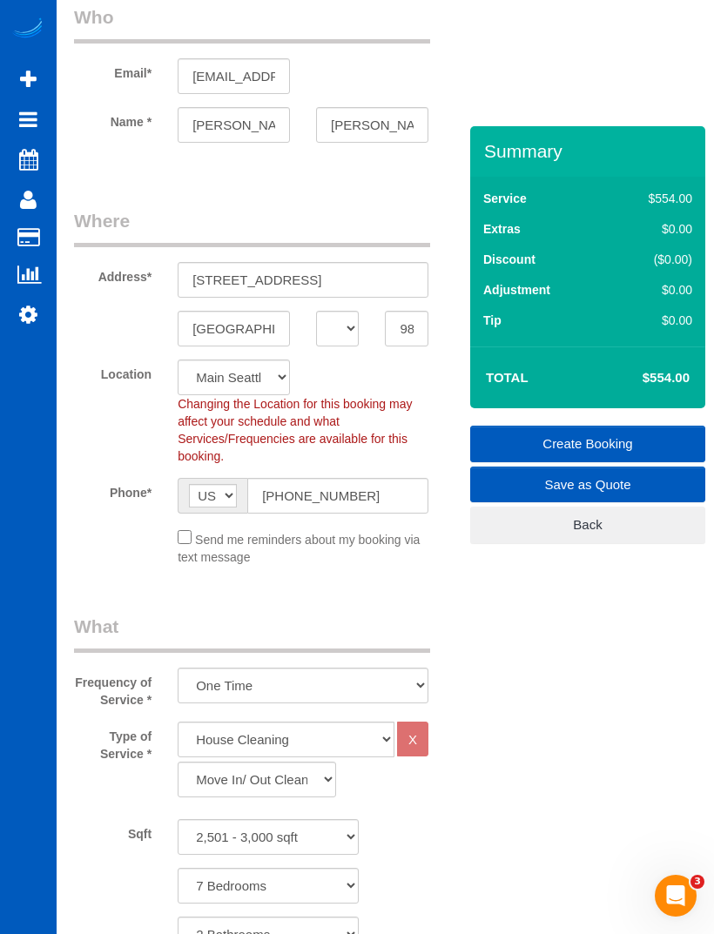
scroll to position [0, 0]
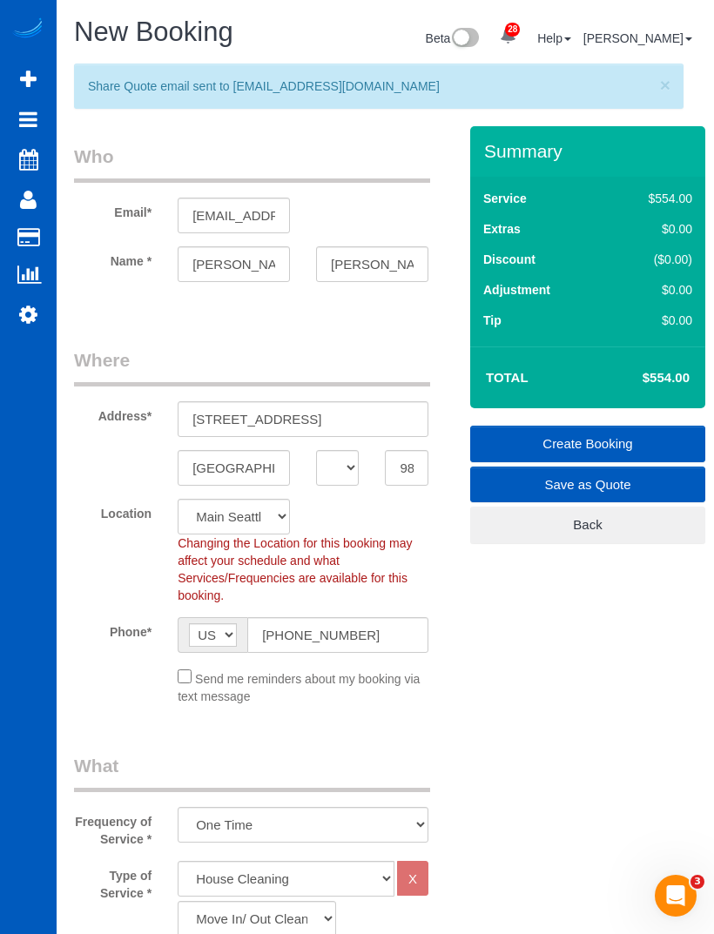
type textarea "Booked by [PERSON_NAME]"
click at [256, 260] on input "[PERSON_NAME]" at bounding box center [234, 264] width 112 height 36
type input "Adin"
click at [214, 210] on input "[EMAIL_ADDRESS][DOMAIN_NAME]" at bounding box center [234, 216] width 112 height 36
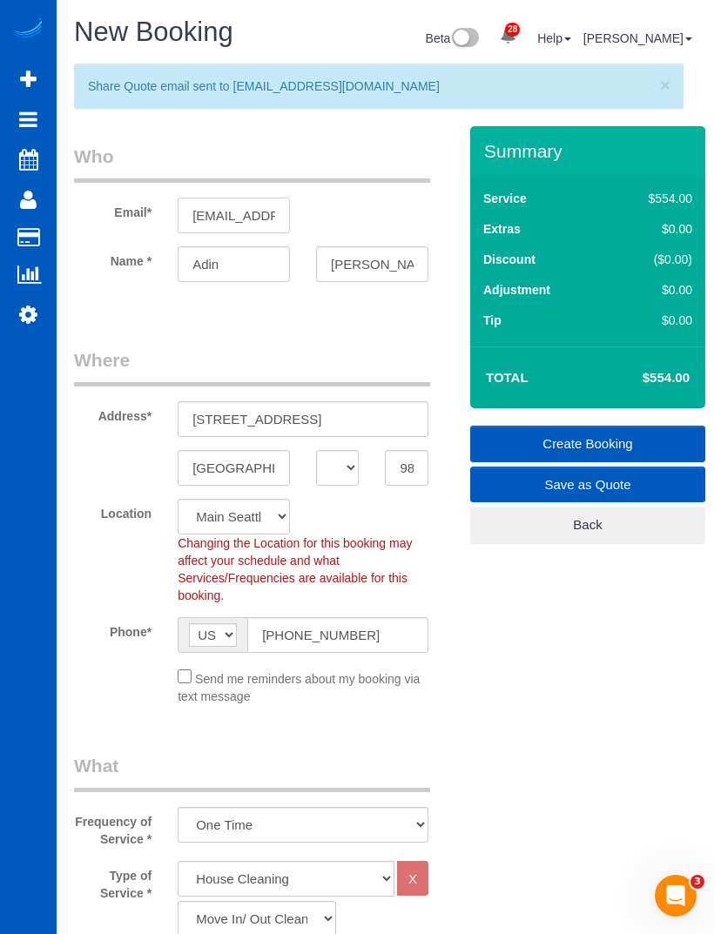
click at [200, 212] on input "[EMAIL_ADDRESS][DOMAIN_NAME]" at bounding box center [234, 216] width 112 height 36
click at [210, 219] on input "[EMAIL_ADDRESS][DOMAIN_NAME]" at bounding box center [234, 216] width 112 height 36
click at [214, 211] on input "[EMAIL_ADDRESS][DOMAIN_NAME]" at bounding box center [234, 216] width 112 height 36
click at [204, 215] on input "[EMAIL_ADDRESS][DOMAIN_NAME]" at bounding box center [234, 216] width 112 height 36
click at [218, 212] on input "[EMAIL_ADDRESS][DOMAIN_NAME]" at bounding box center [234, 216] width 112 height 36
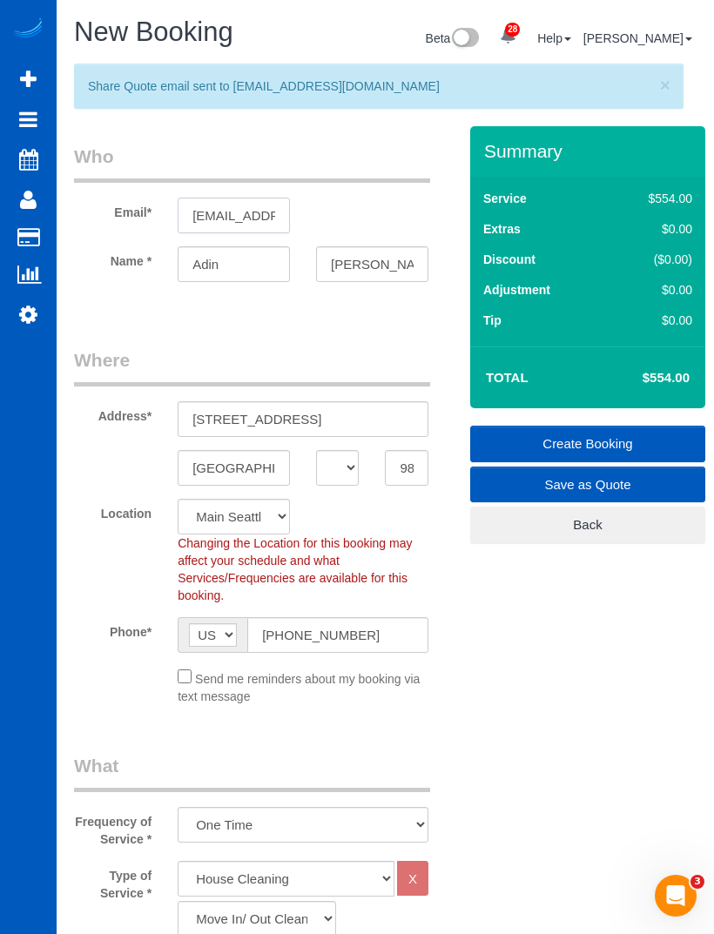
type input "[EMAIL_ADDRESS][DOMAIN_NAME]"
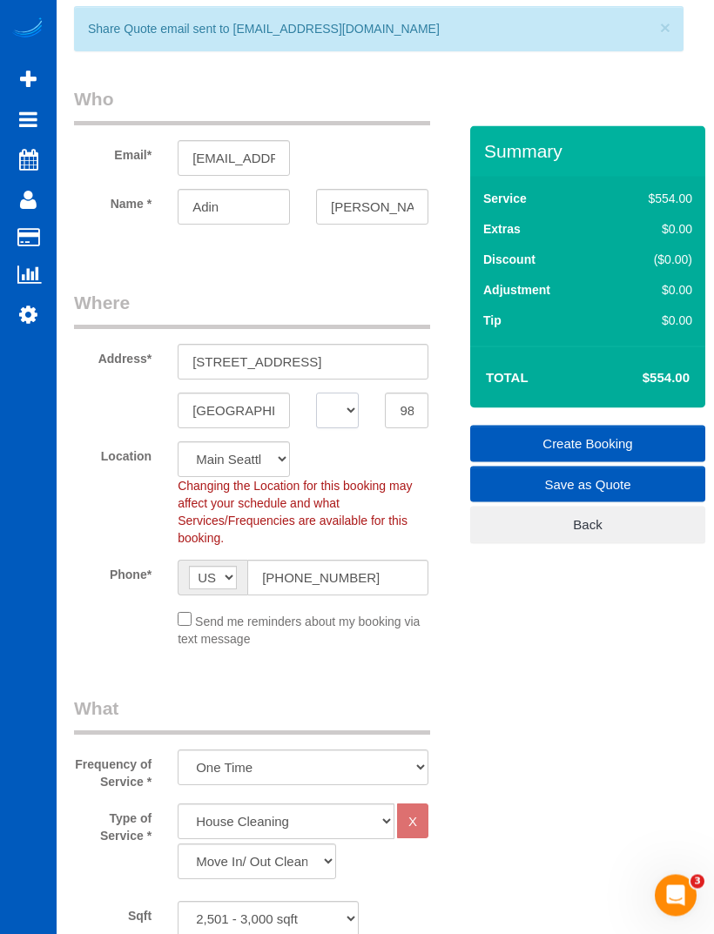
click at [331, 403] on select "AK AL AR AZ CA CO CT DC DE [GEOGRAPHIC_DATA] [GEOGRAPHIC_DATA] HI IA ID IL IN K…" at bounding box center [337, 411] width 43 height 36
select select "WA"
click at [614, 476] on link "Save as Quote" at bounding box center [587, 485] width 235 height 37
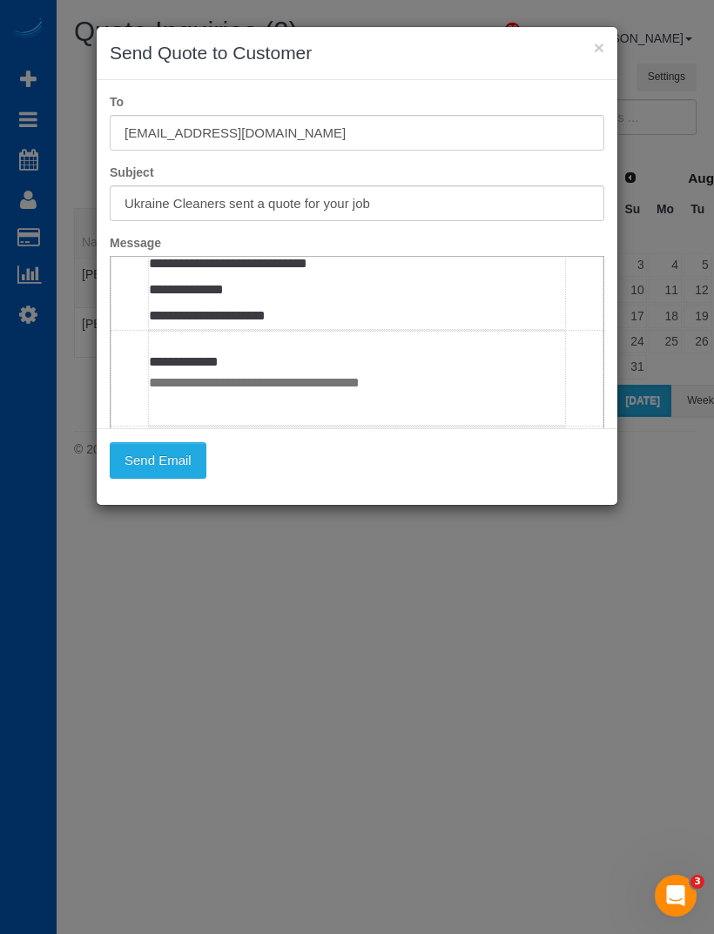
scroll to position [978, 0]
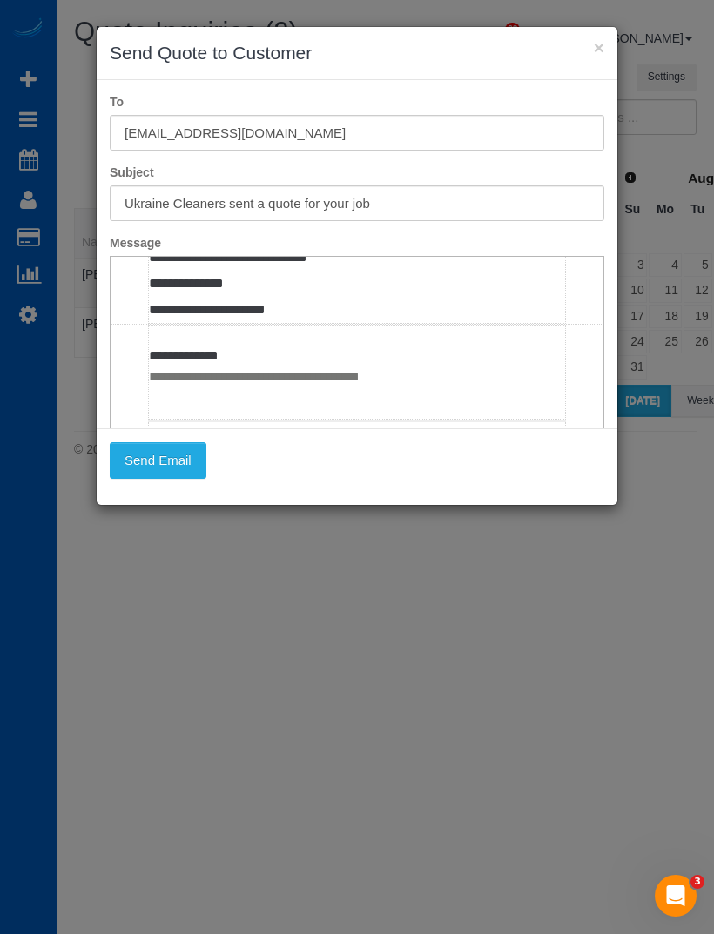
click at [173, 456] on button "Send Email" at bounding box center [158, 460] width 97 height 37
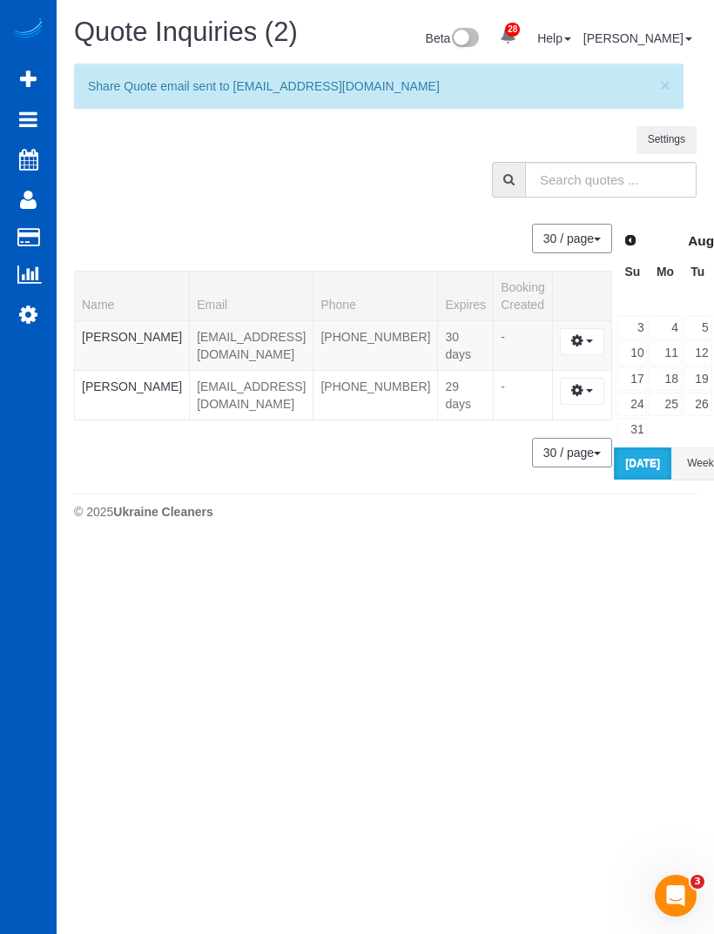
click at [164, 141] on link "Active Bookings" at bounding box center [166, 157] width 218 height 35
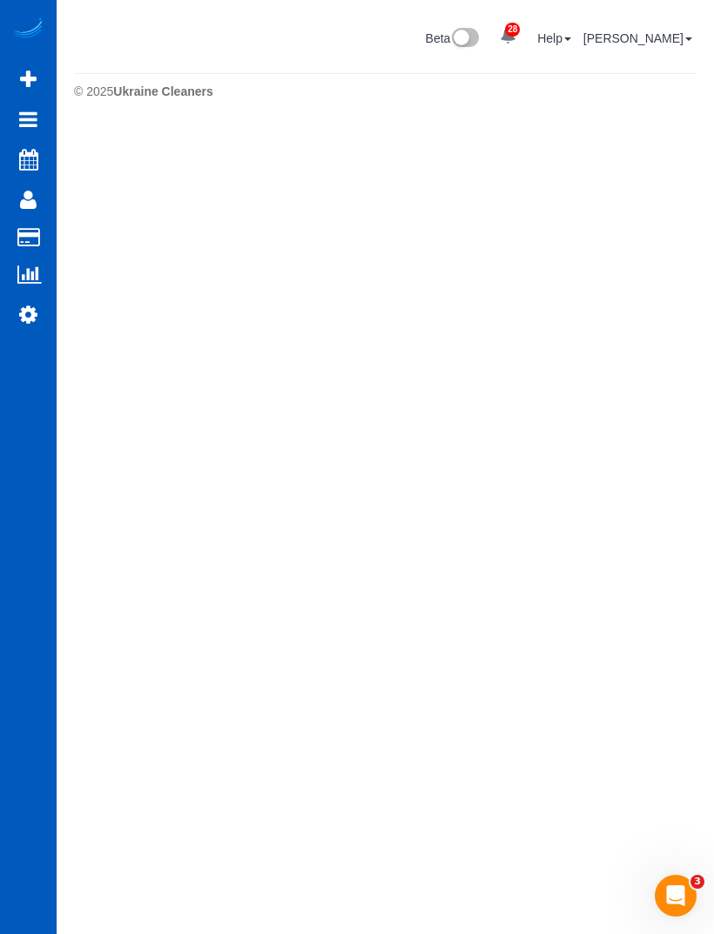
click at [708, 425] on body "28 Beta Your Notifications You have 0 alerts × You have 6 to charge for [DATE] …" at bounding box center [357, 467] width 714 height 934
click at [702, 468] on body "28 Beta Your Notifications You have 0 alerts × You have 6 to charge for [DATE] …" at bounding box center [357, 467] width 714 height 934
click at [708, 455] on body "28 Beta Your Notifications You have 0 alerts × You have 6 to charge for [DATE] …" at bounding box center [357, 467] width 714 height 934
click at [705, 527] on body "28 Beta Your Notifications You have 0 alerts × You have 6 to charge for [DATE] …" at bounding box center [357, 467] width 714 height 934
click at [114, 168] on link "Active Bookings" at bounding box center [166, 157] width 218 height 35
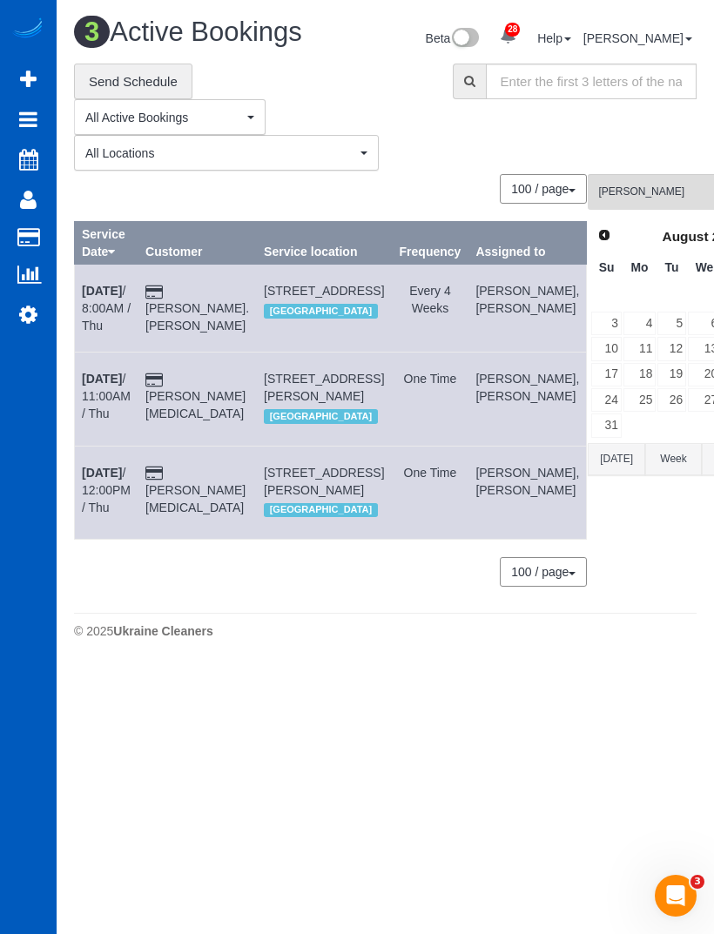
click at [705, 411] on div "**********" at bounding box center [385, 334] width 648 height 541
click at [702, 503] on div "**********" at bounding box center [385, 334] width 648 height 541
click at [702, 518] on div "**********" at bounding box center [385, 334] width 648 height 541
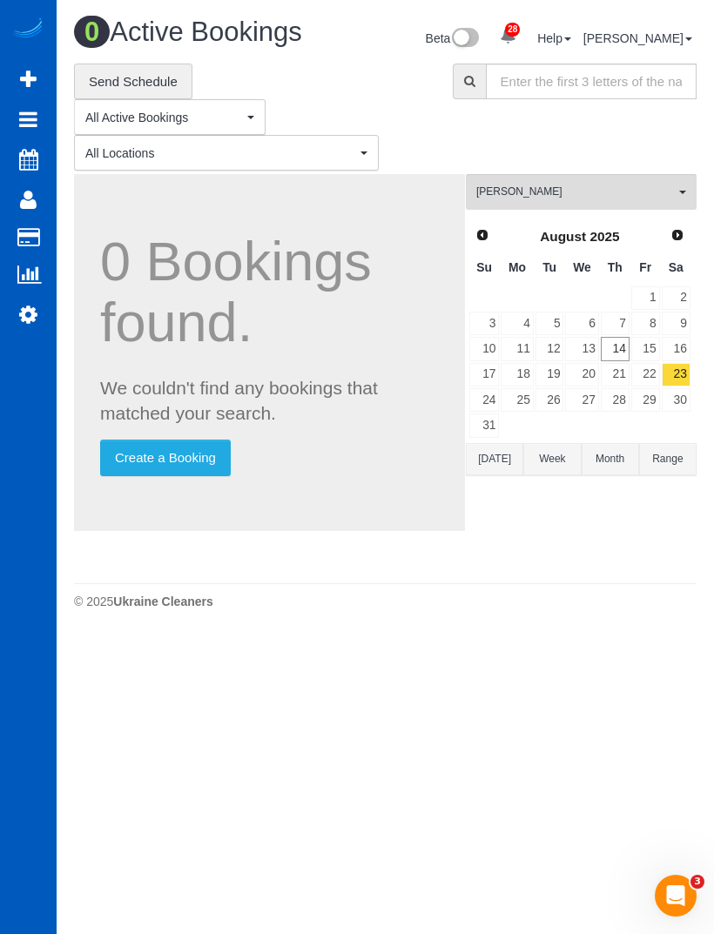
click at [709, 465] on div "0 Active Bookings Beta 28 Your Notifications You have 0 alerts × You have 6 to …" at bounding box center [385, 317] width 657 height 635
click at [710, 419] on div "0 Active Bookings Beta 28 Your Notifications You have 0 alerts × You have 6 to …" at bounding box center [385, 317] width 657 height 635
click at [624, 356] on link "14" at bounding box center [615, 348] width 29 height 23
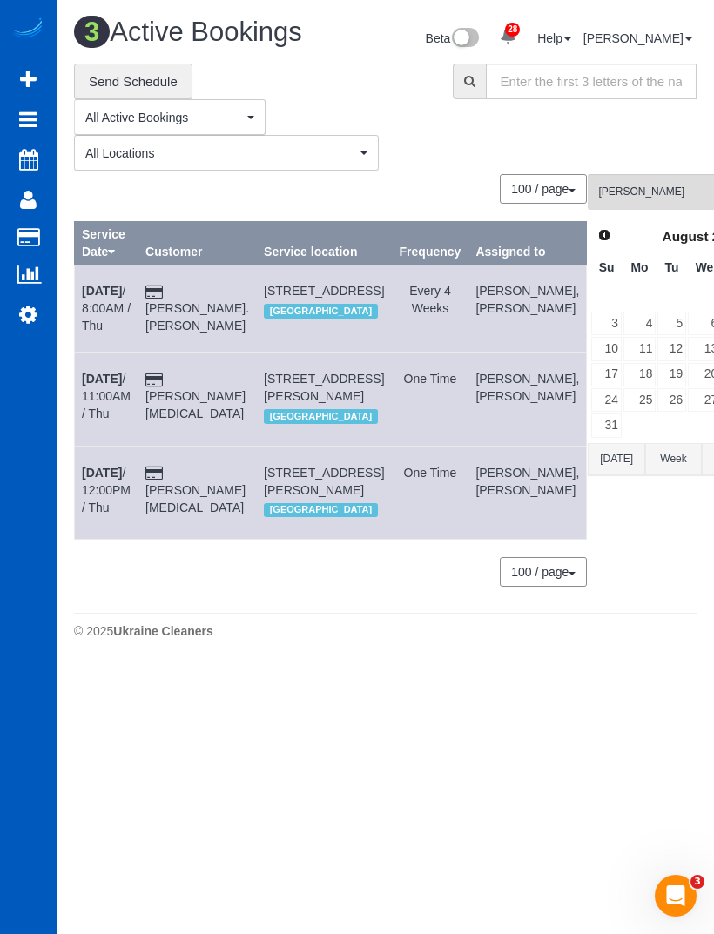
click at [639, 210] on button "[PERSON_NAME] All Teams" at bounding box center [701, 192] width 228 height 36
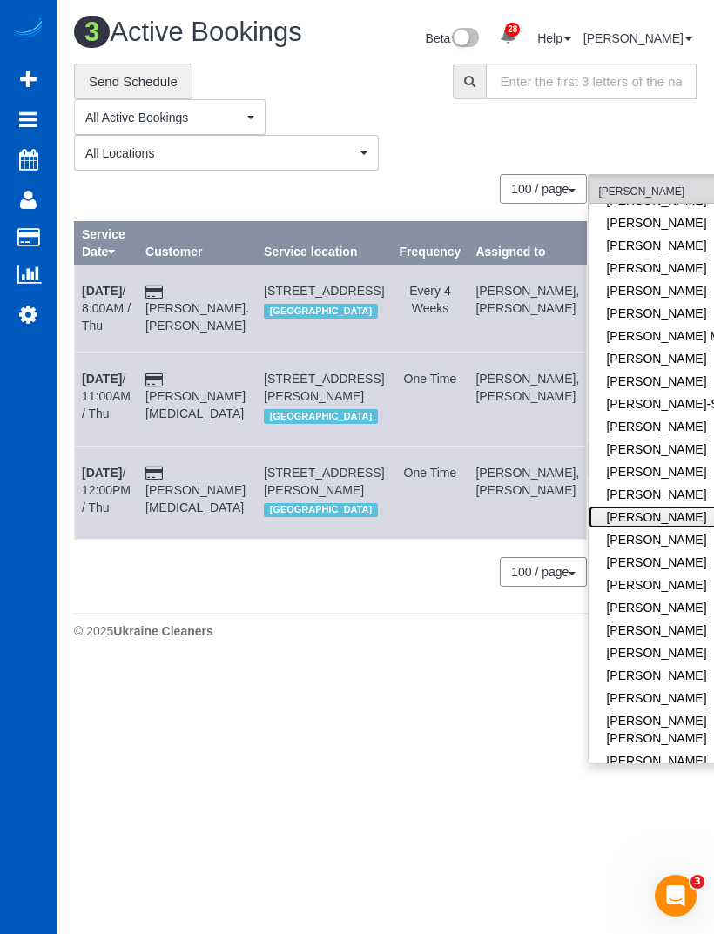
click at [668, 528] on link "[PERSON_NAME]" at bounding box center [701, 517] width 226 height 23
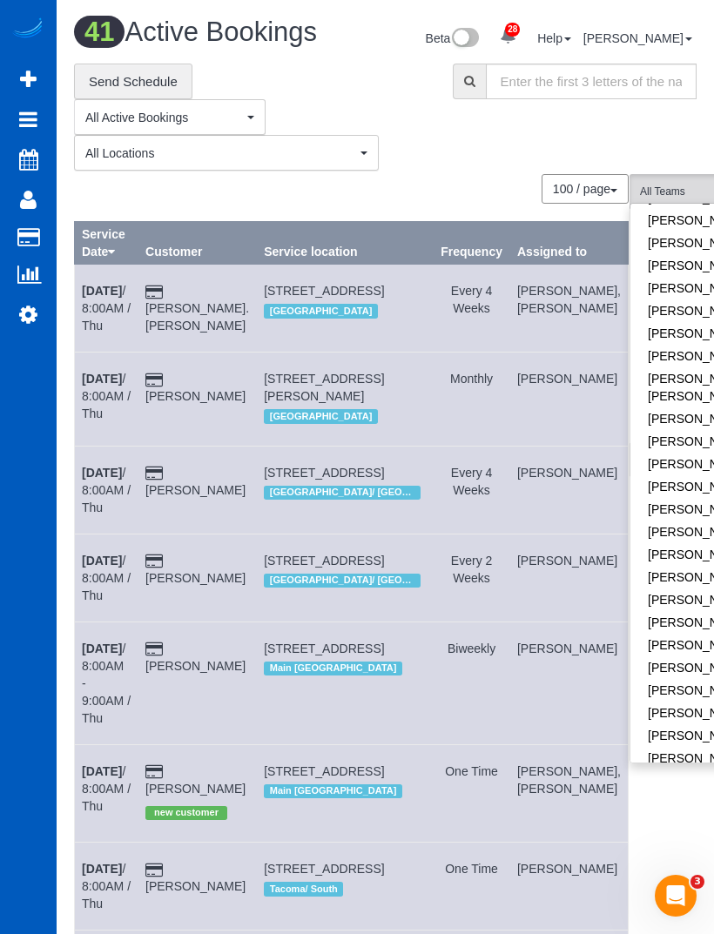
scroll to position [691, 0]
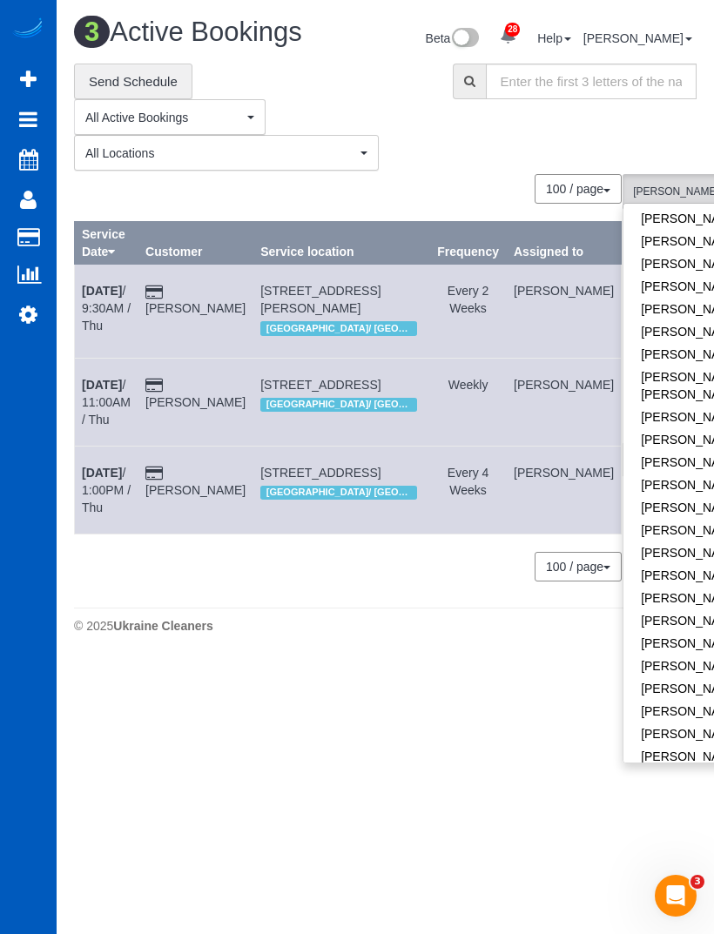
click at [340, 620] on div "© 2025 Ukraine Cleaners" at bounding box center [385, 625] width 622 height 17
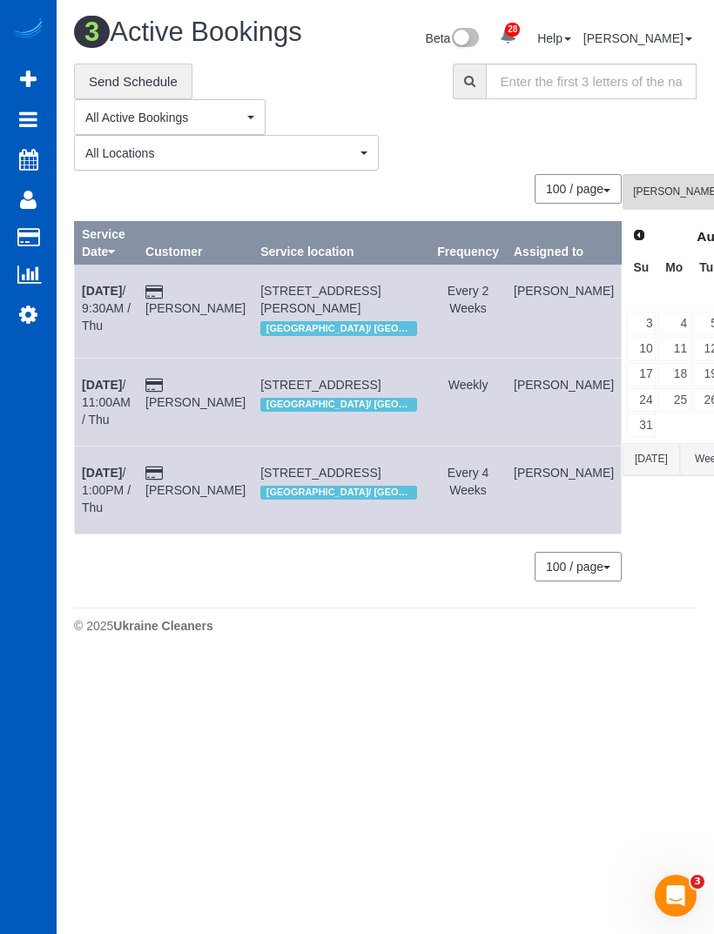
click at [96, 298] on b "[DATE]" at bounding box center [102, 291] width 40 height 14
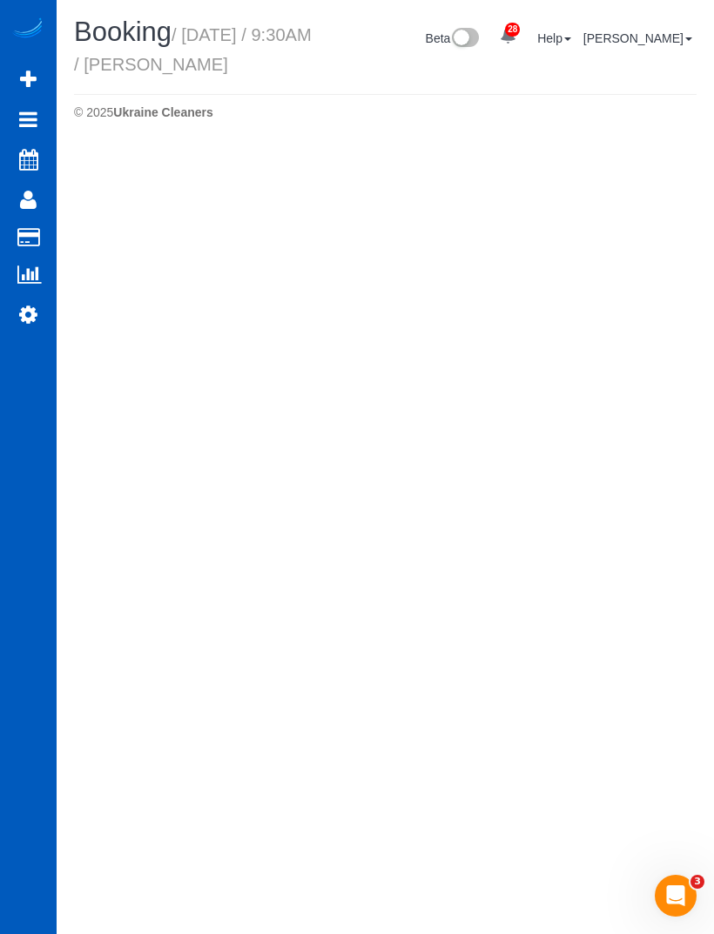
select select "OR"
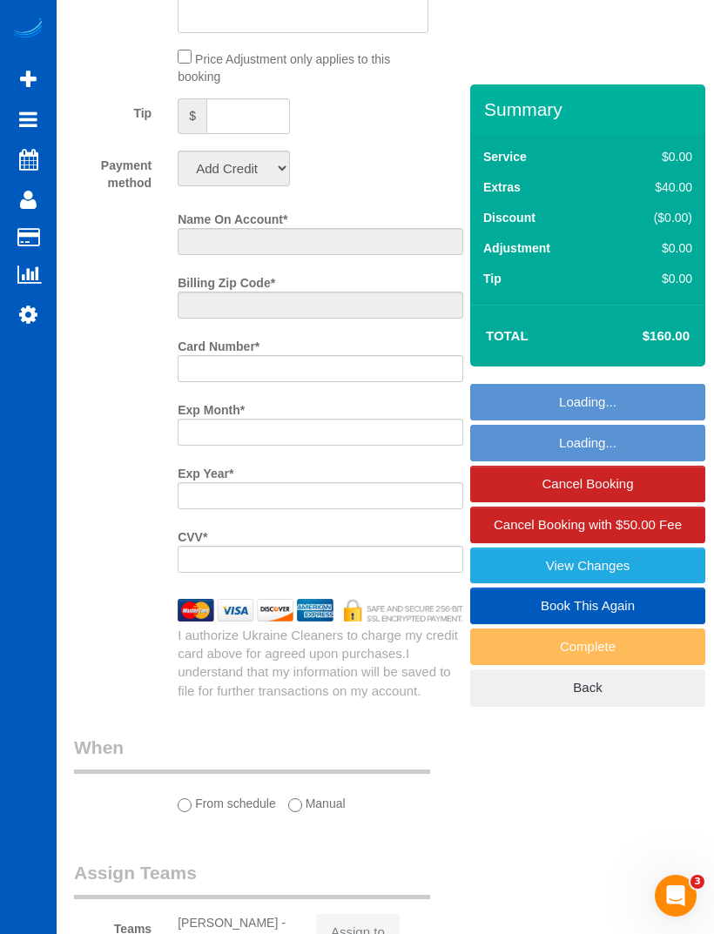
select select "199"
select select "1001"
select select "3"
select select "2"
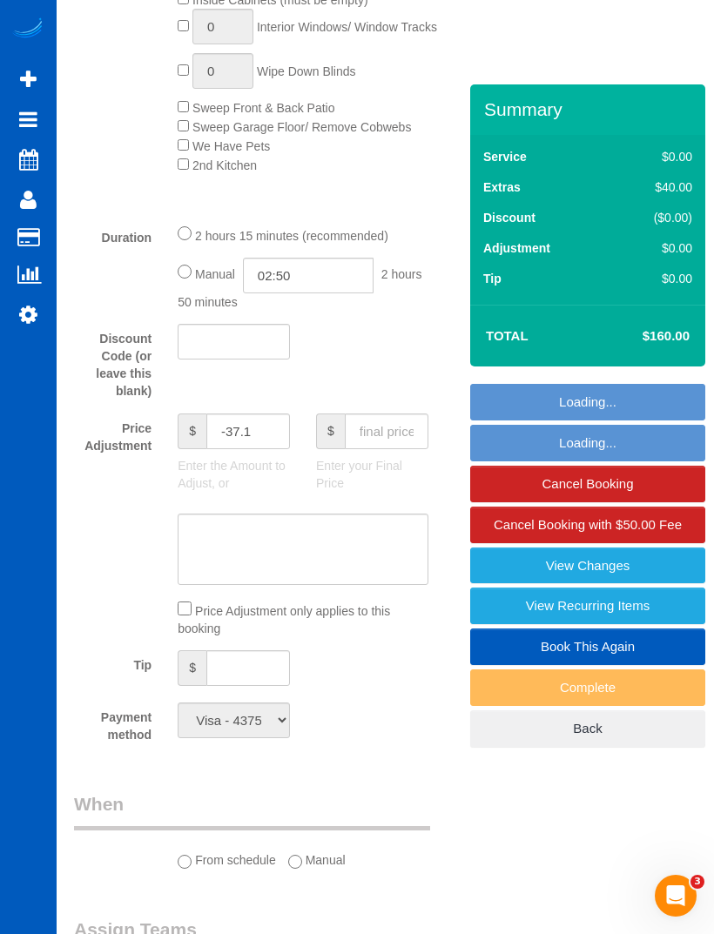
select select "object:9710"
select select "string:fspay-9be2dc01-8963-4dc8-bb51-f9dbb6f9e924"
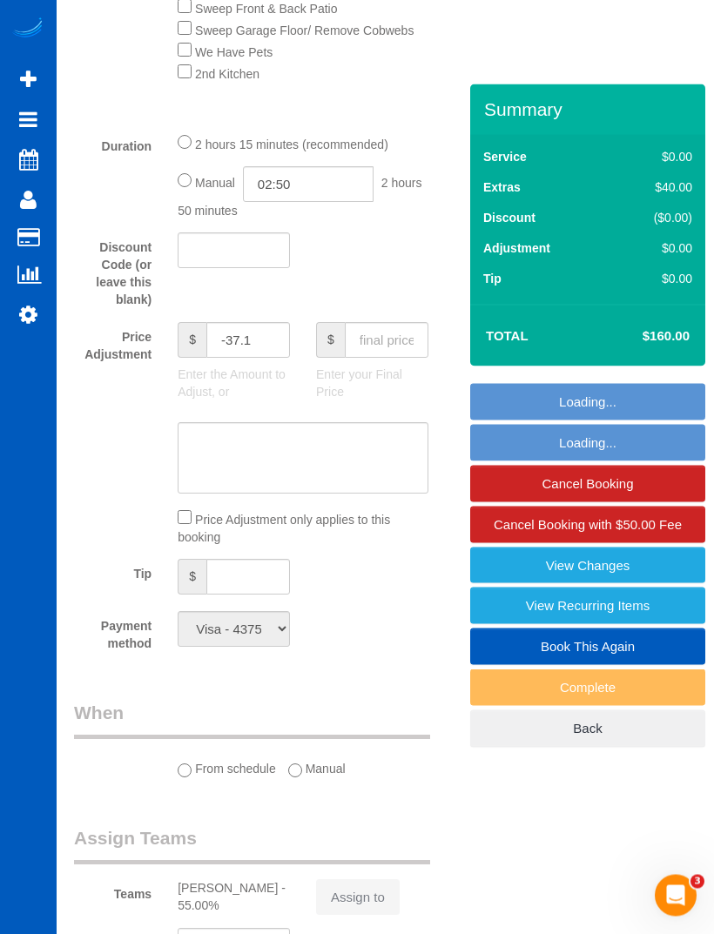
select select "object:10022"
select select "1001"
select select "3"
select select "2"
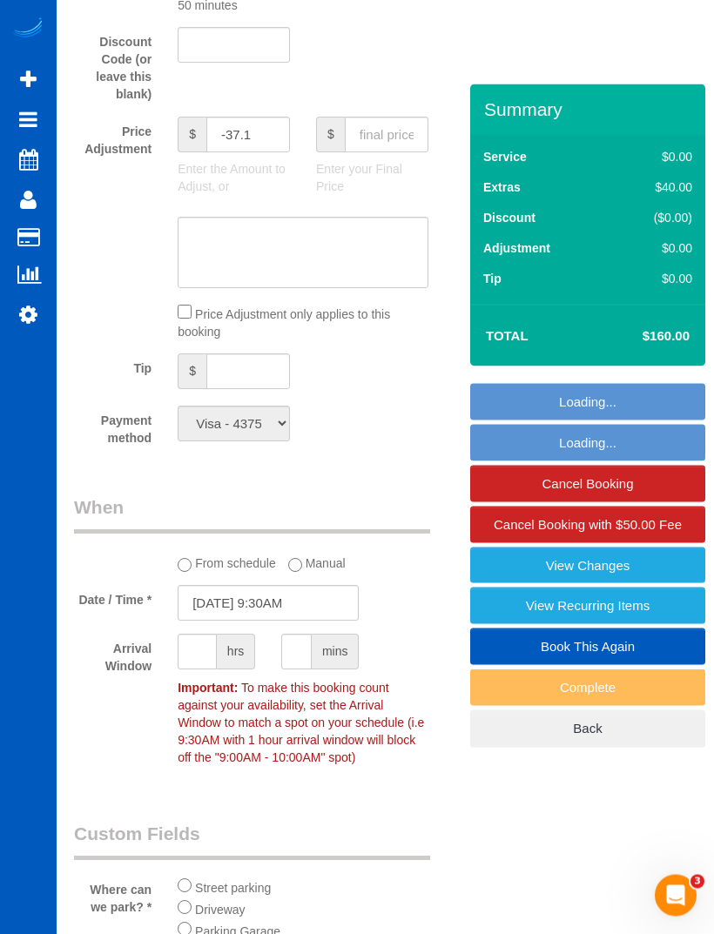
scroll to position [1471, 0]
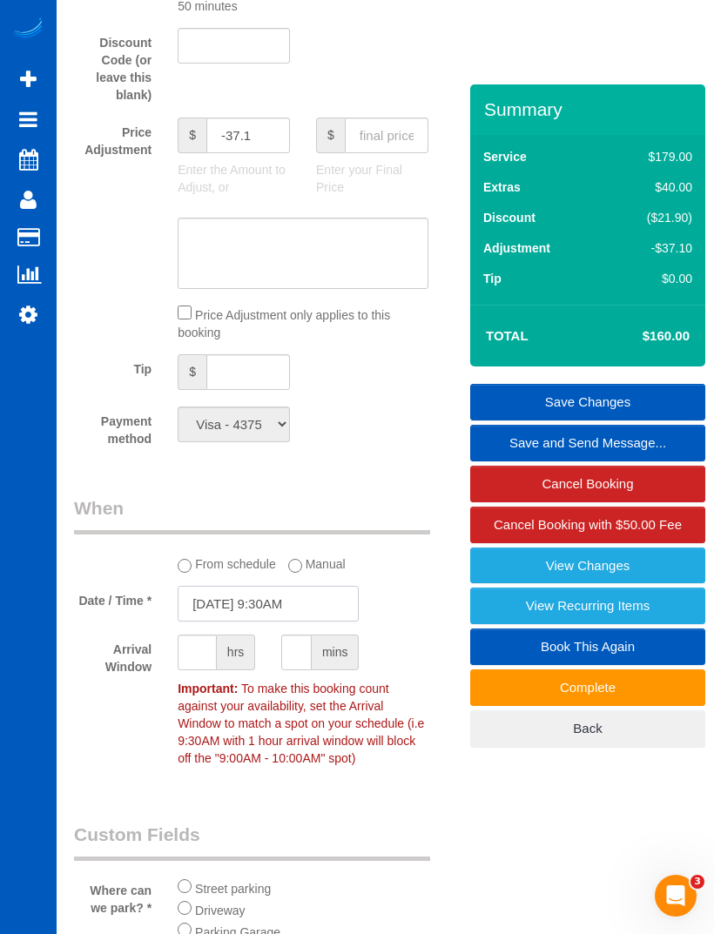
click at [222, 616] on input "[DATE] 9:30AM" at bounding box center [268, 604] width 181 height 36
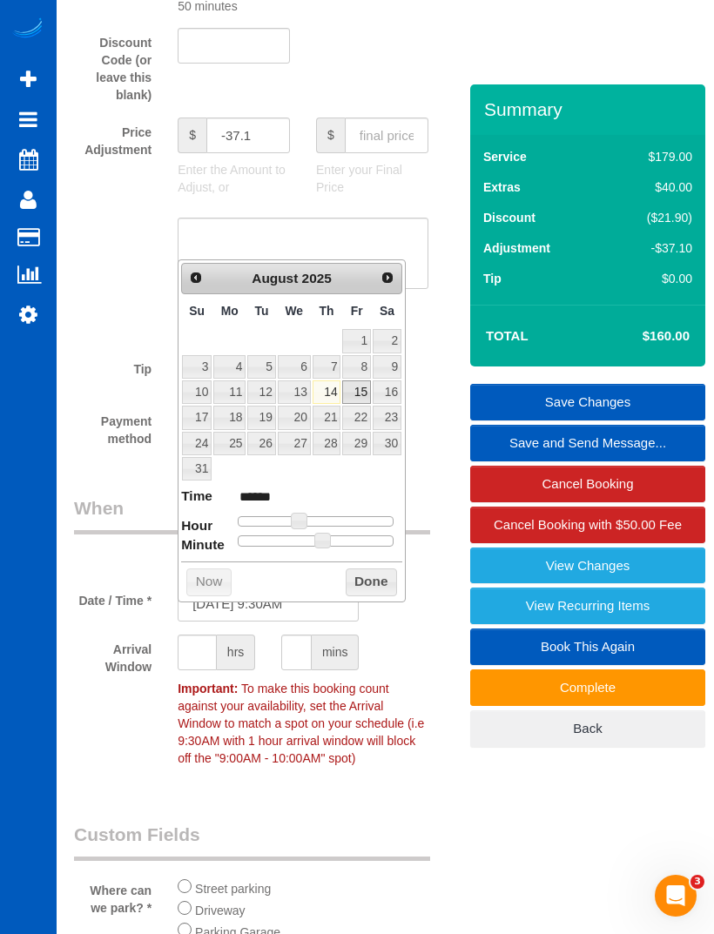
click at [356, 396] on link "15" at bounding box center [356, 391] width 28 height 23
type input "[DATE] 9:30AM"
click at [373, 581] on button "Done" at bounding box center [371, 582] width 51 height 28
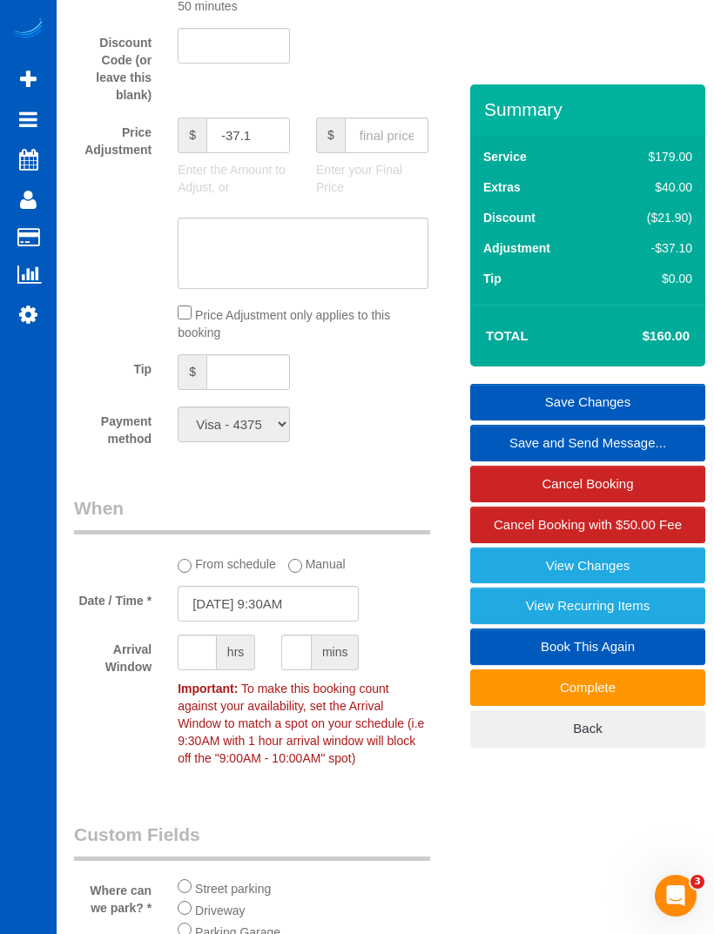
click at [624, 420] on link "Save Changes" at bounding box center [587, 402] width 235 height 37
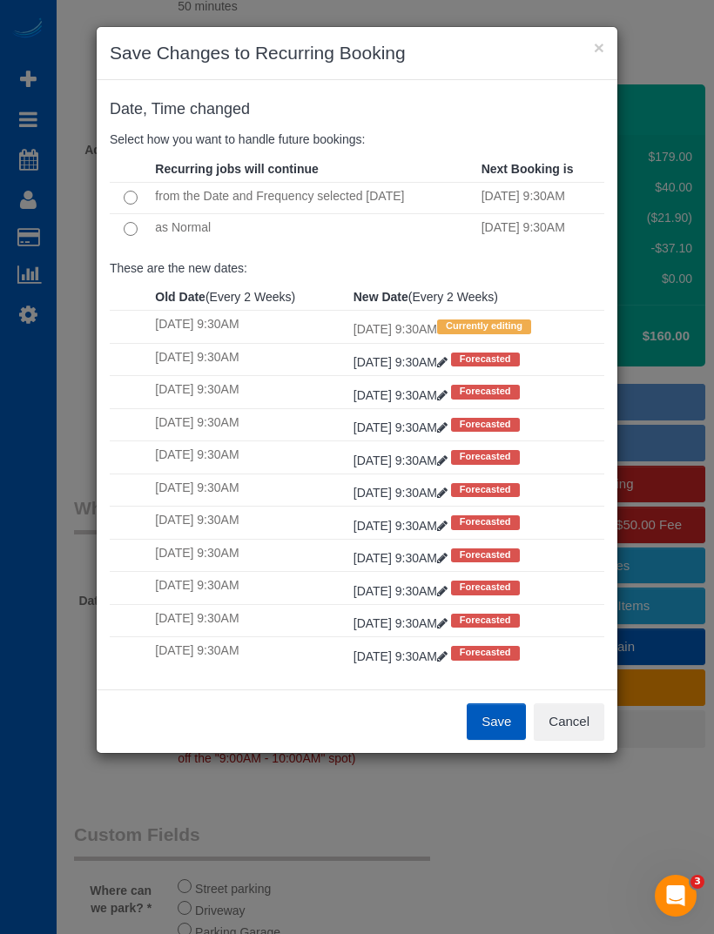
click at [122, 241] on div "Recurring jobs will continue Next Booking is from the Date and Frequency select…" at bounding box center [357, 208] width 520 height 104
click at [497, 620] on button "Save" at bounding box center [496, 721] width 59 height 37
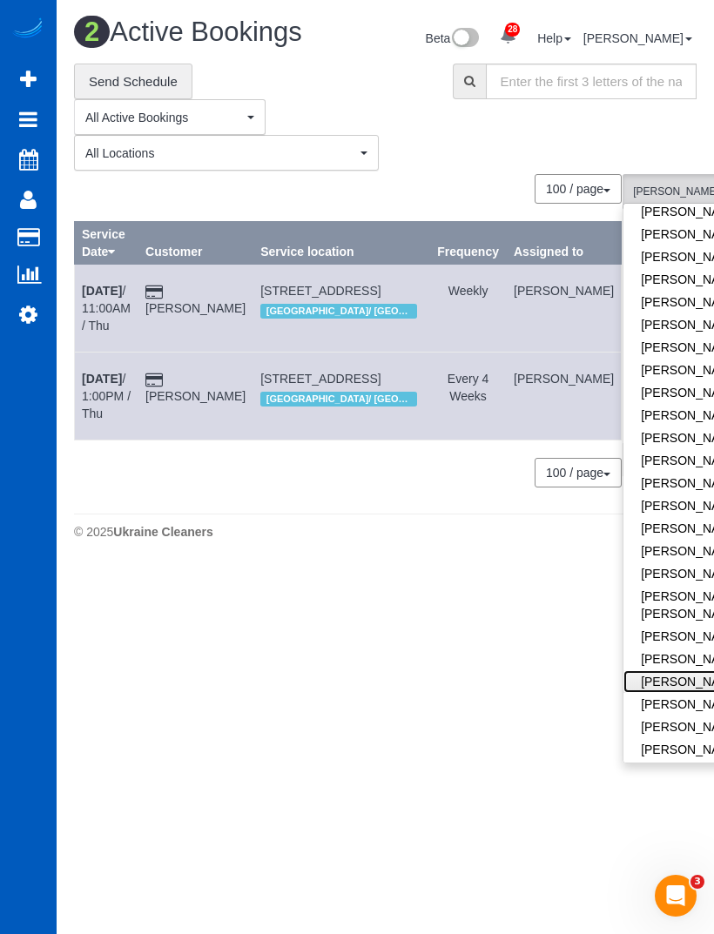
scroll to position [466, 0]
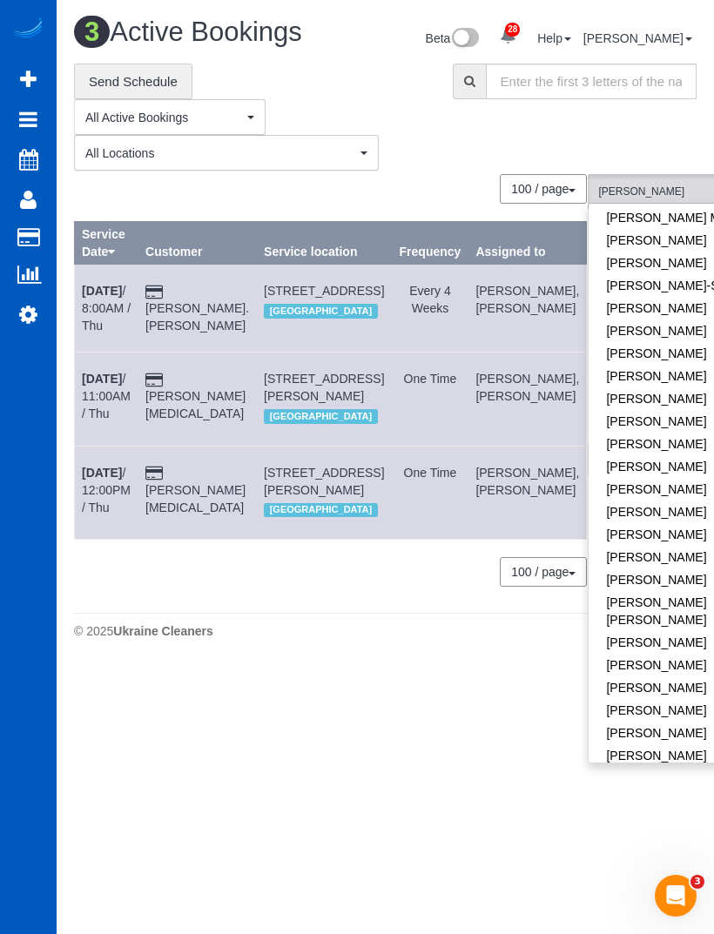
click at [677, 210] on button "[PERSON_NAME] All Teams" at bounding box center [701, 192] width 228 height 36
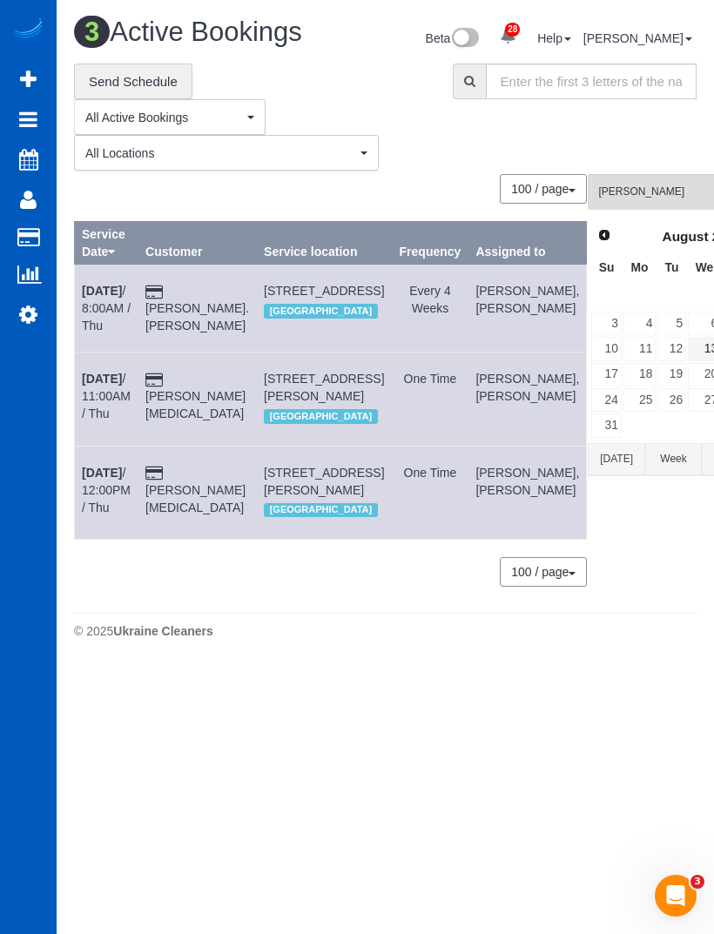
click at [688, 358] on link "13" at bounding box center [704, 348] width 33 height 23
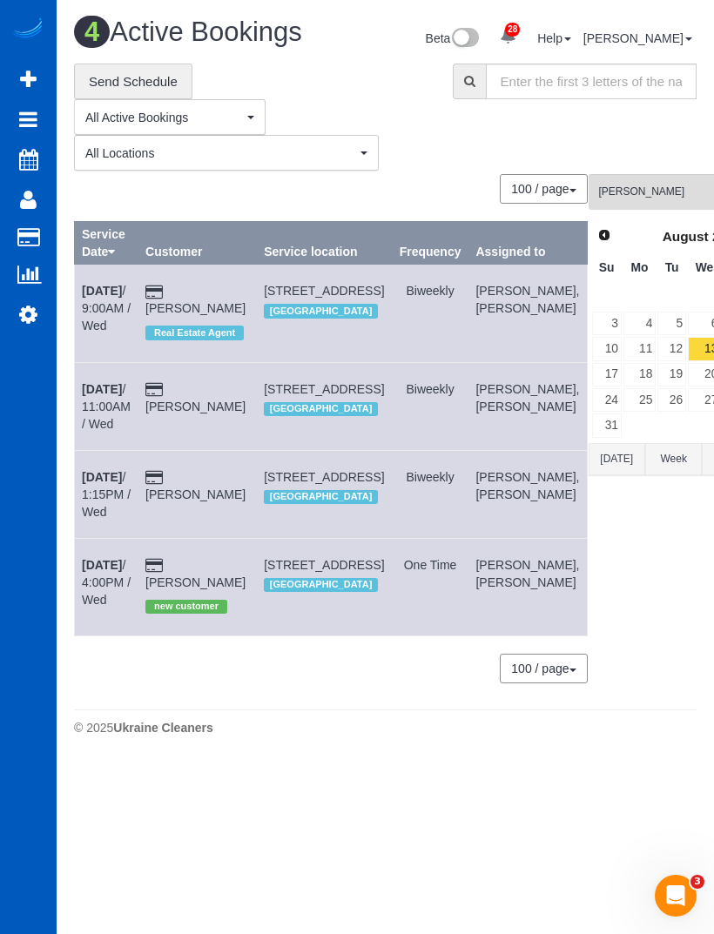
click at [658, 199] on span "[PERSON_NAME]" at bounding box center [697, 192] width 196 height 15
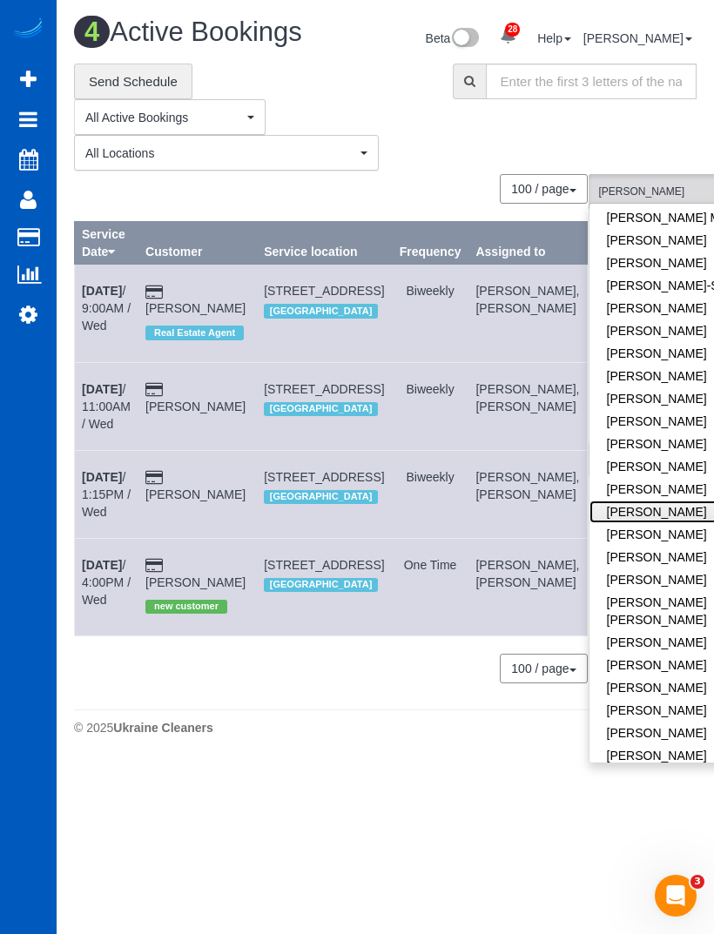
click at [636, 514] on link "[PERSON_NAME]" at bounding box center [702, 511] width 226 height 23
click at [665, 199] on span "All Teams" at bounding box center [697, 192] width 196 height 15
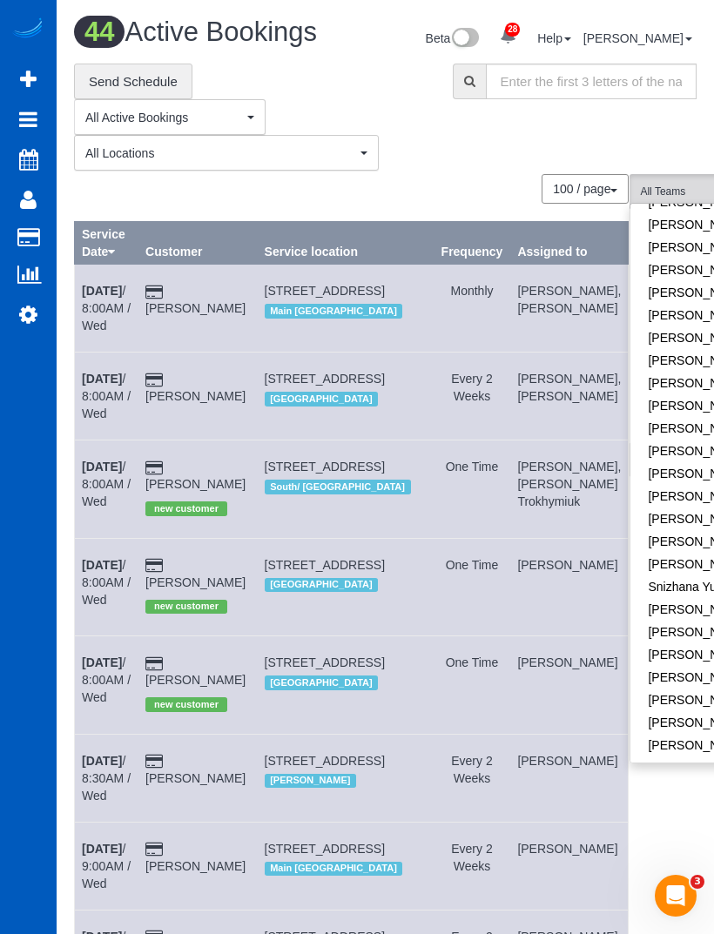
scroll to position [985, 0]
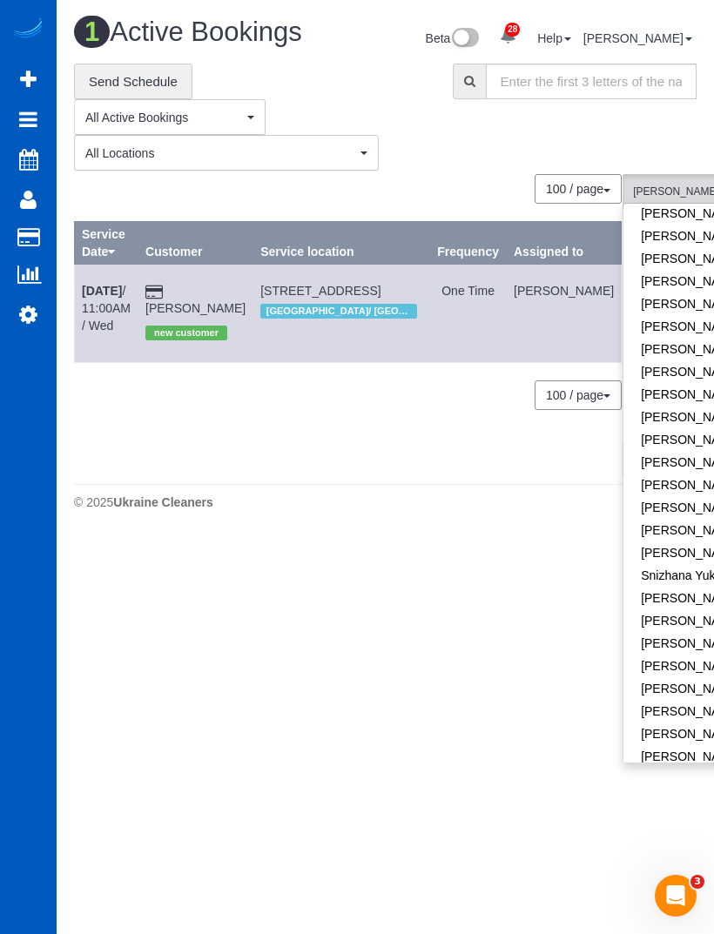
click at [383, 536] on div "1 Active Bookings Beta 28 Your Notifications You have 0 alerts × You have 6 to …" at bounding box center [385, 268] width 657 height 536
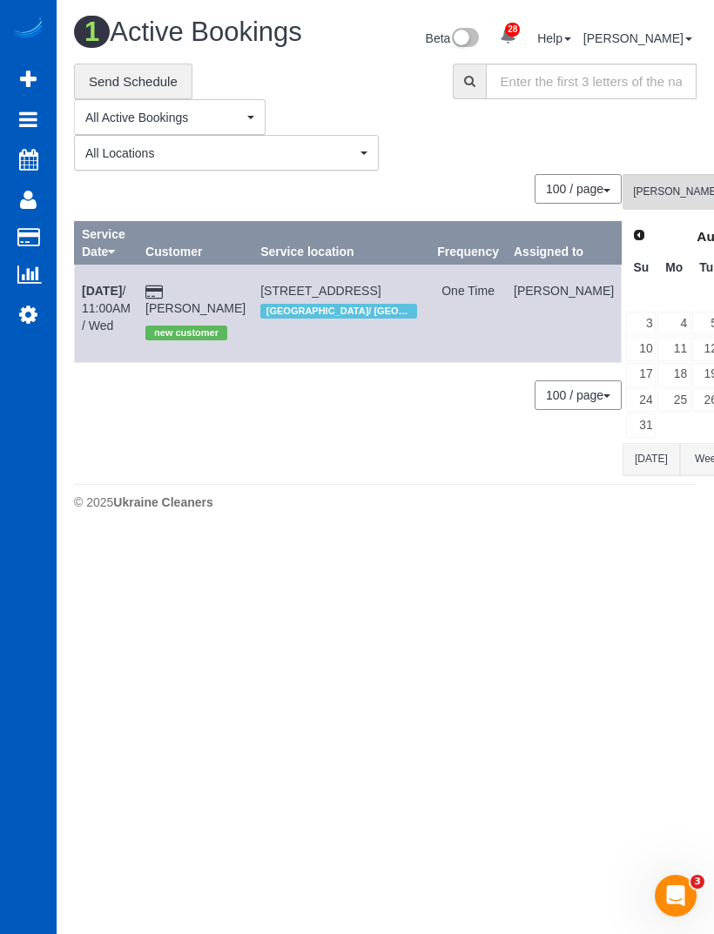
click at [101, 332] on link "[DATE] 11:00AM / Wed" at bounding box center [106, 308] width 49 height 49
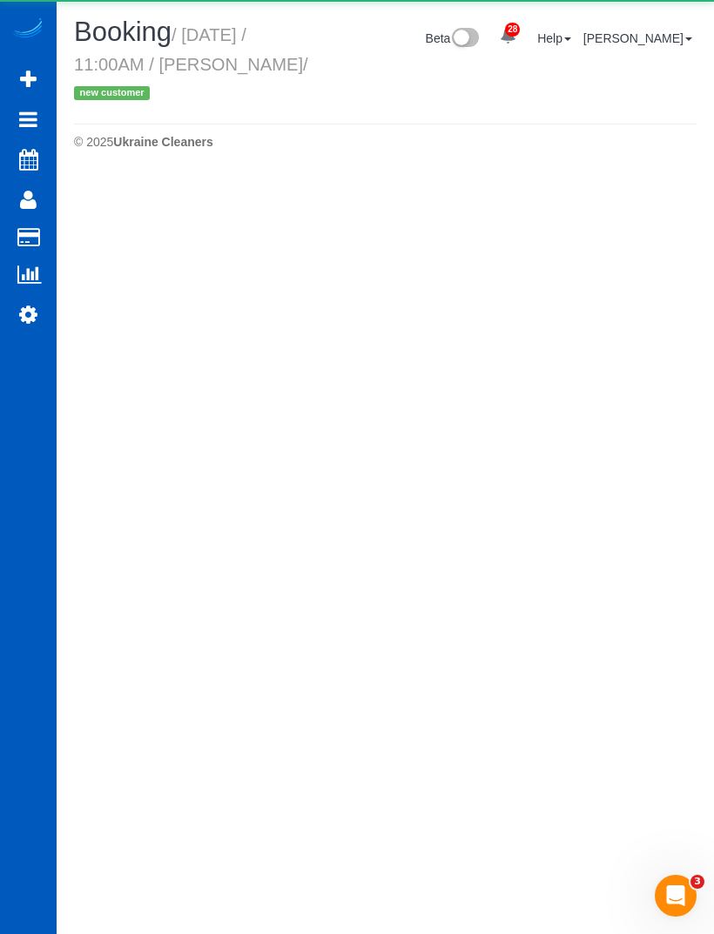
select select "OR"
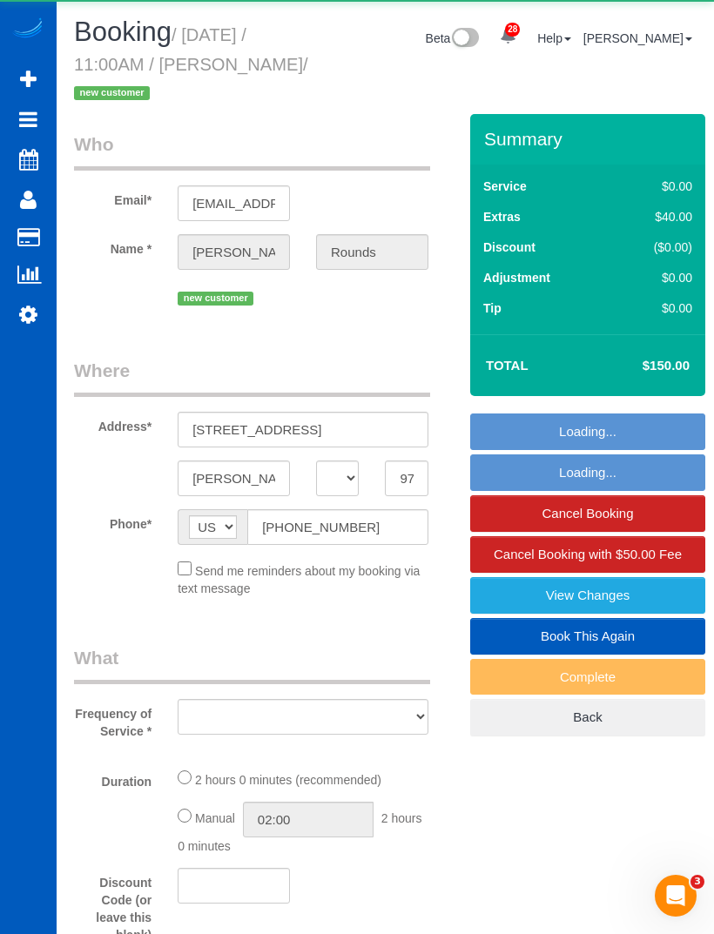
select select "object:11940"
select select "string:fspay-76df73c8-3669-46c9-9d8f-161e9ffda788"
select select "199"
select select "3"
select select "spot23"
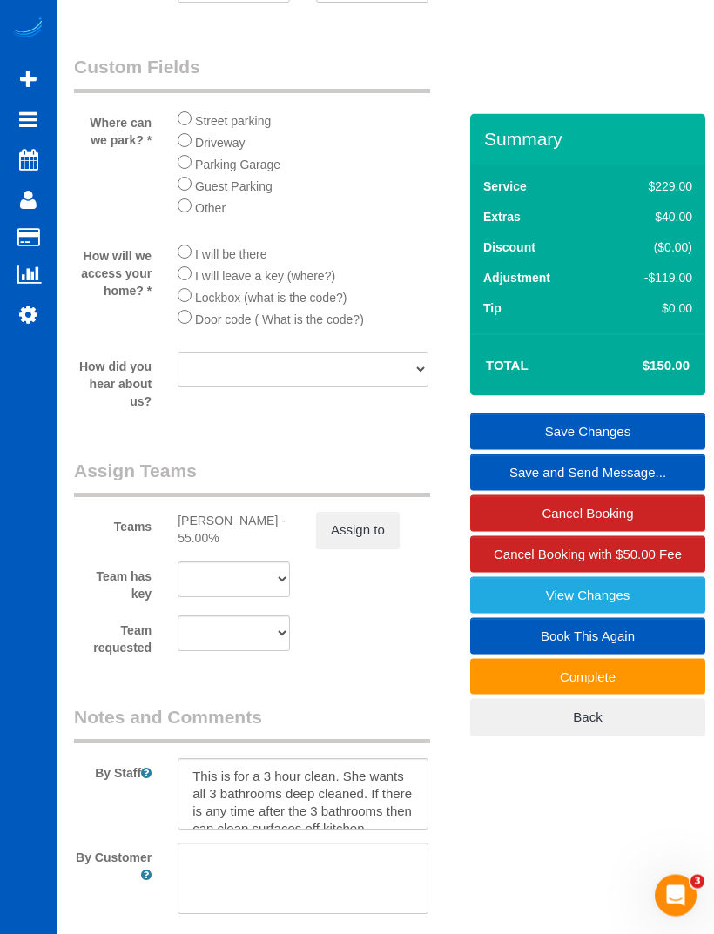
scroll to position [2327, 0]
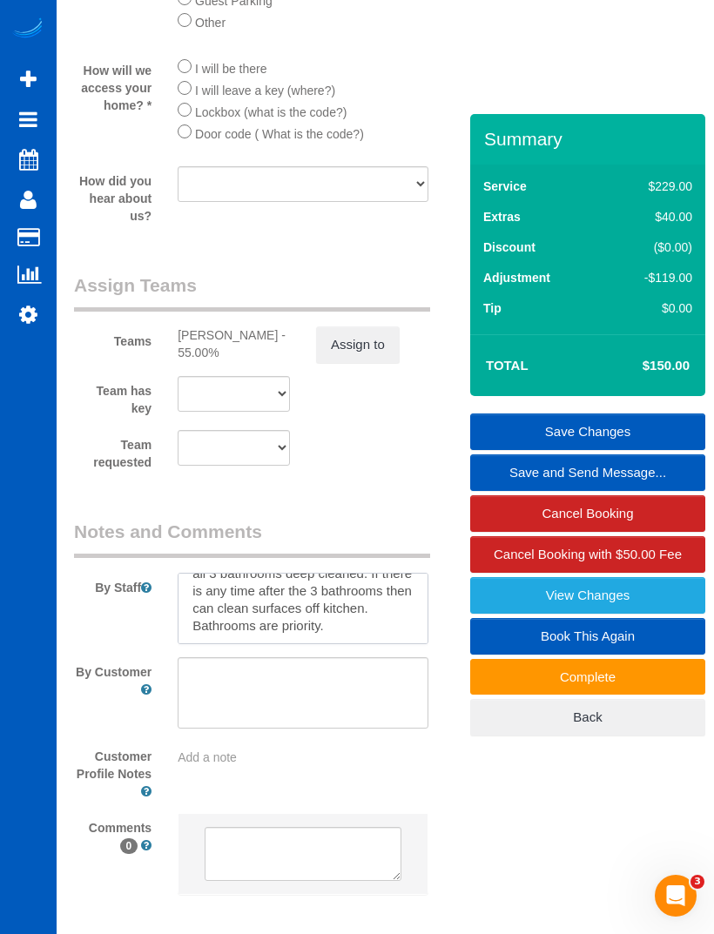
click at [385, 609] on textarea at bounding box center [303, 608] width 251 height 71
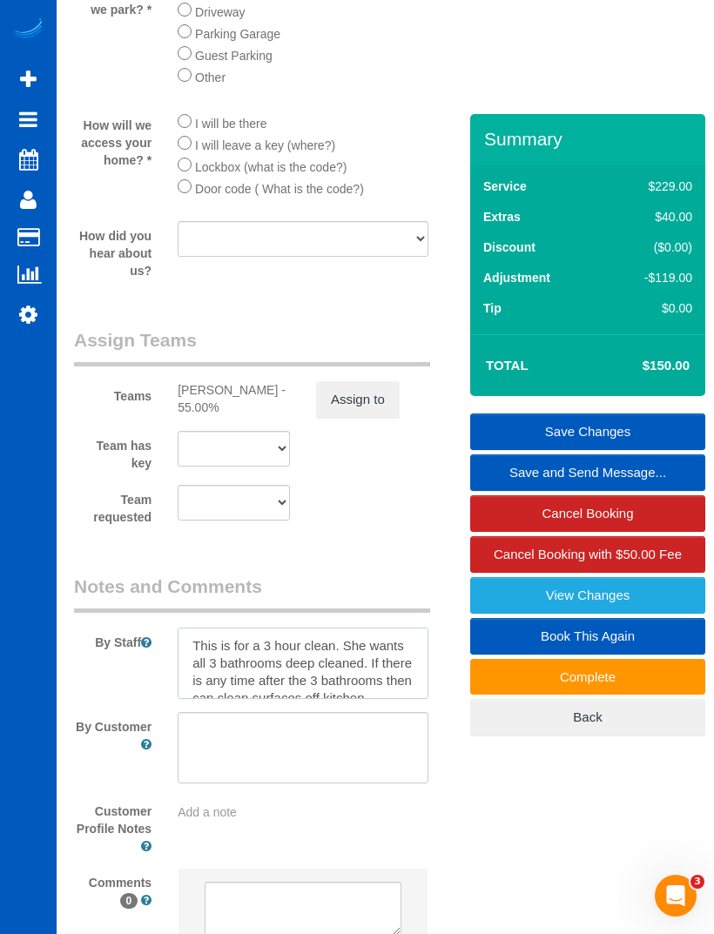
scroll to position [2308, 0]
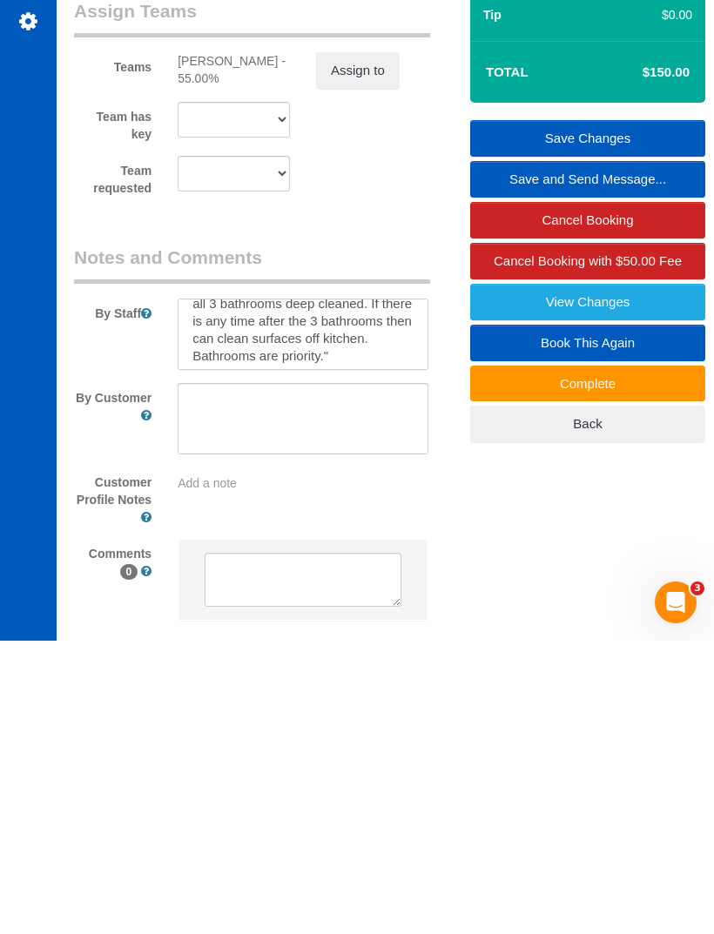
type textarea "This is for a 3 hour clean. She wants all 3 bathrooms deep cleaned. If there is…"
click at [699, 577] on link "View Changes" at bounding box center [587, 595] width 235 height 37
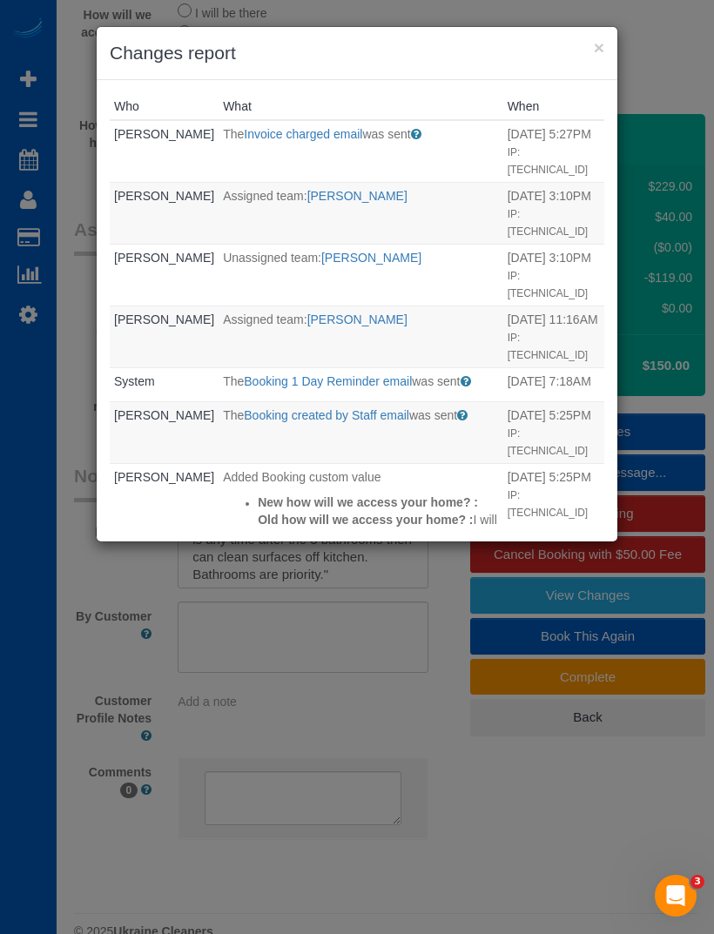
click at [341, 620] on div "× Changes report Who What When [PERSON_NAME] The Invoice charged email was sent…" at bounding box center [357, 467] width 714 height 934
click at [601, 47] on button "×" at bounding box center [599, 47] width 10 height 18
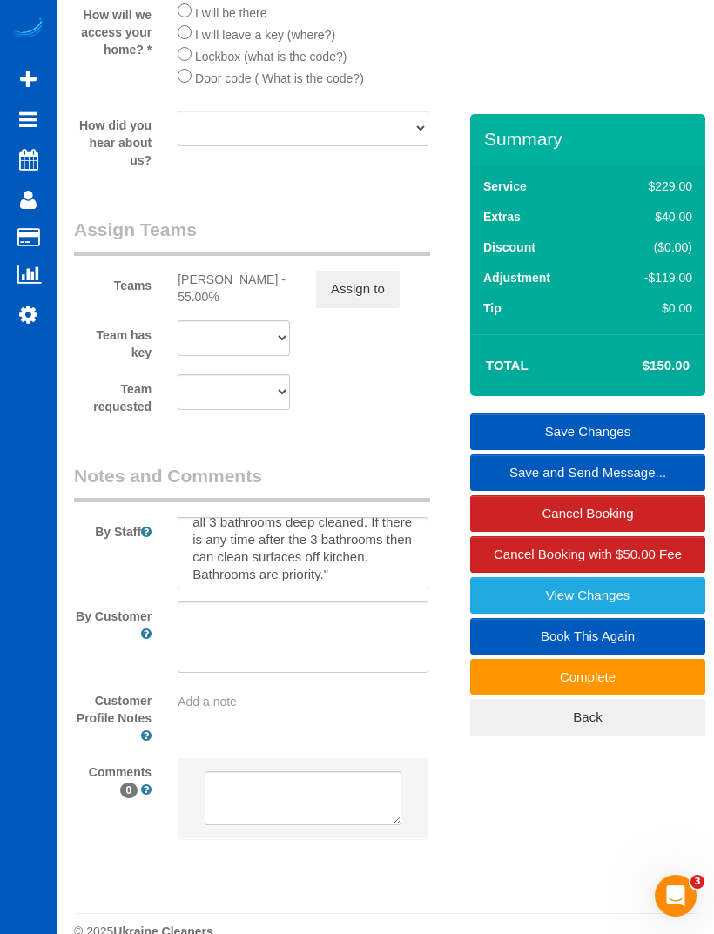
click at [85, 176] on link "Cancelled Bookings" at bounding box center [166, 193] width 218 height 35
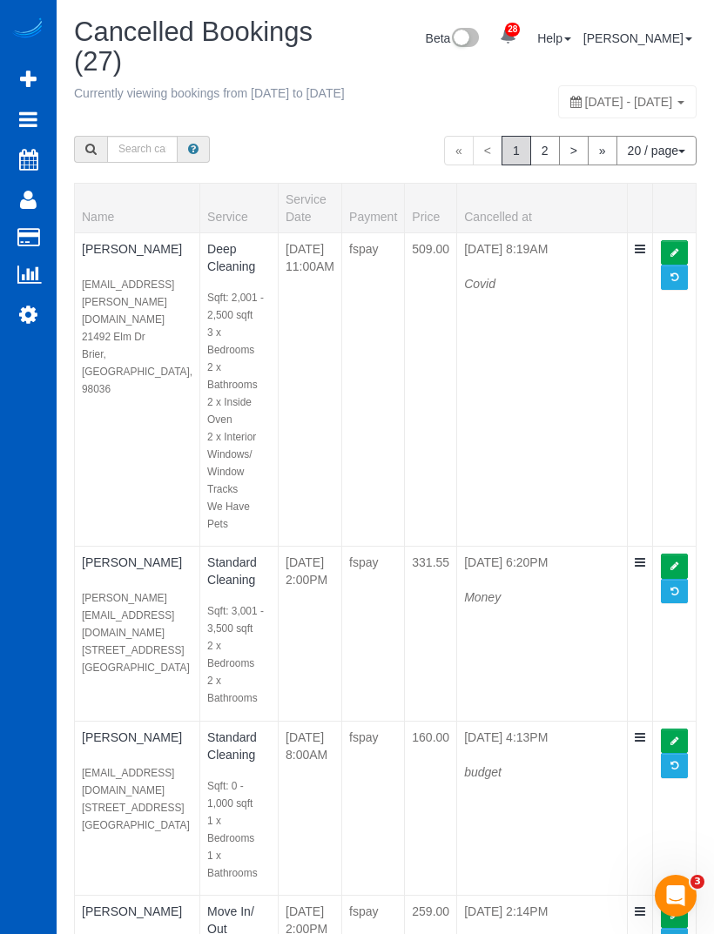
click at [23, 202] on icon at bounding box center [28, 199] width 17 height 21
click at [86, 234] on link "Customers" at bounding box center [166, 237] width 218 height 35
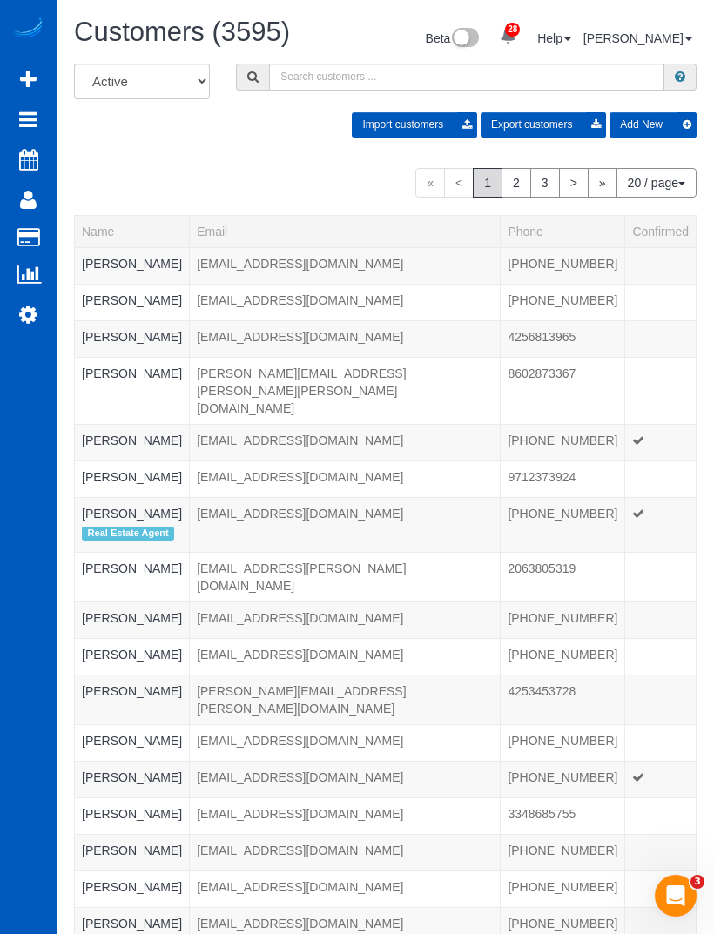
click at [69, 153] on link "Active Bookings" at bounding box center [166, 157] width 218 height 35
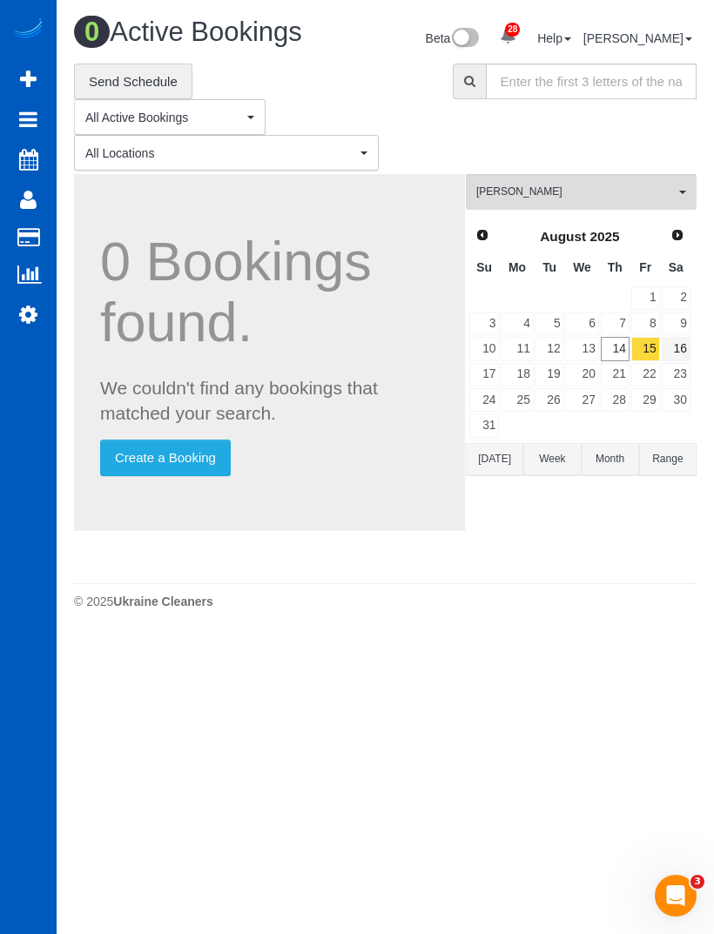
click at [673, 360] on link "16" at bounding box center [675, 348] width 29 height 23
click at [527, 386] on link "18" at bounding box center [516, 374] width 32 height 23
click at [33, 318] on icon at bounding box center [28, 314] width 18 height 21
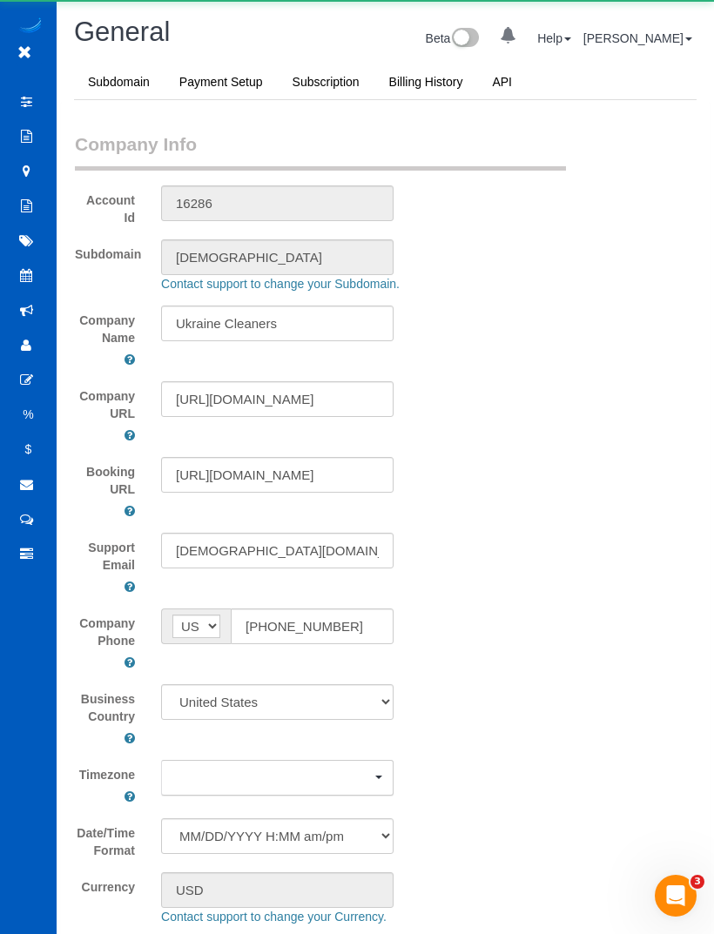
scroll to position [4341, 714]
select select "1"
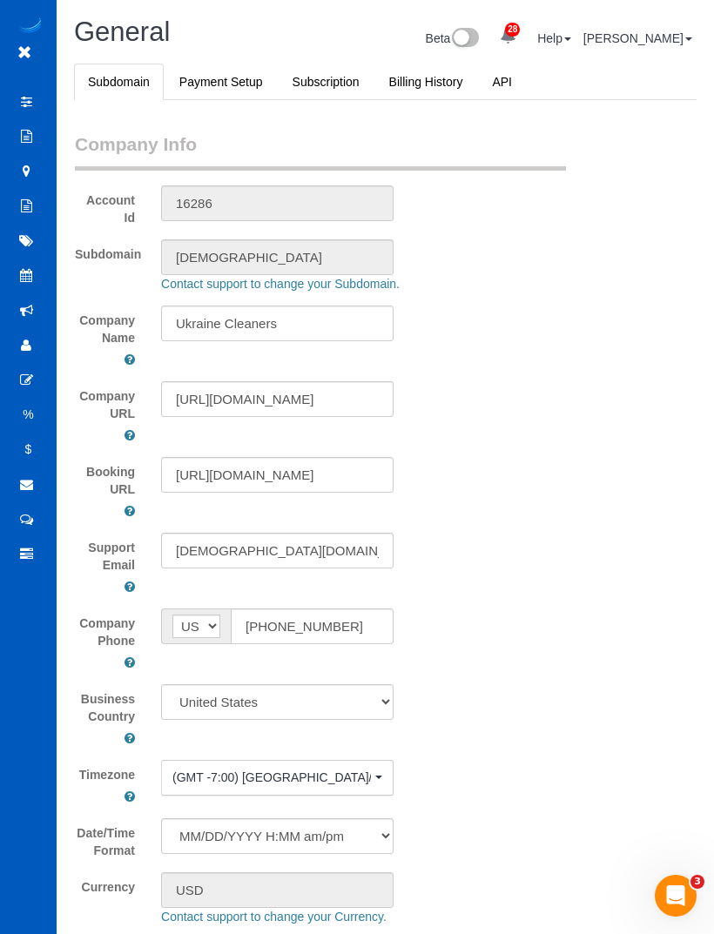
click at [77, 442] on link "Team Availability" at bounding box center [166, 451] width 218 height 35
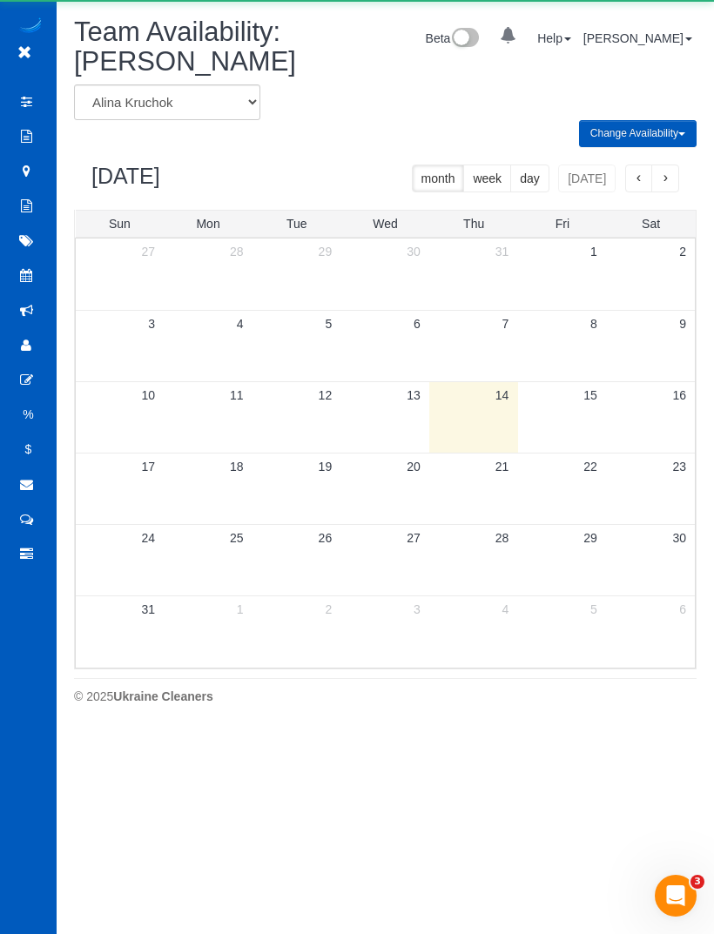
scroll to position [729, 714]
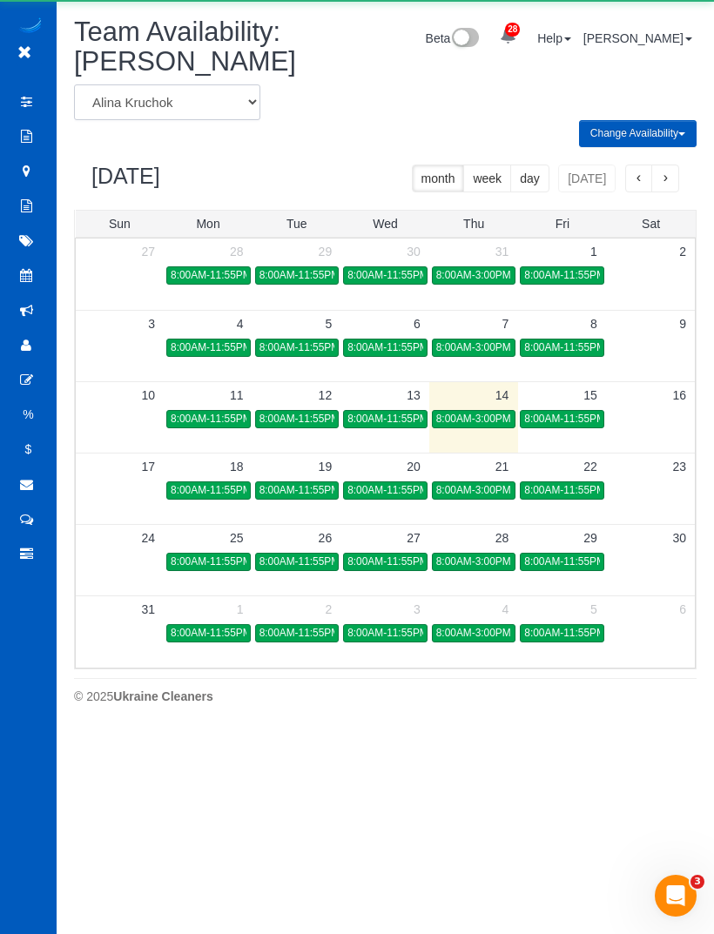
click at [171, 102] on select "[PERSON_NAME] [PERSON_NAME] [PERSON_NAME] [PERSON_NAME] [PERSON_NAME] [PERSON_N…" at bounding box center [167, 102] width 186 height 36
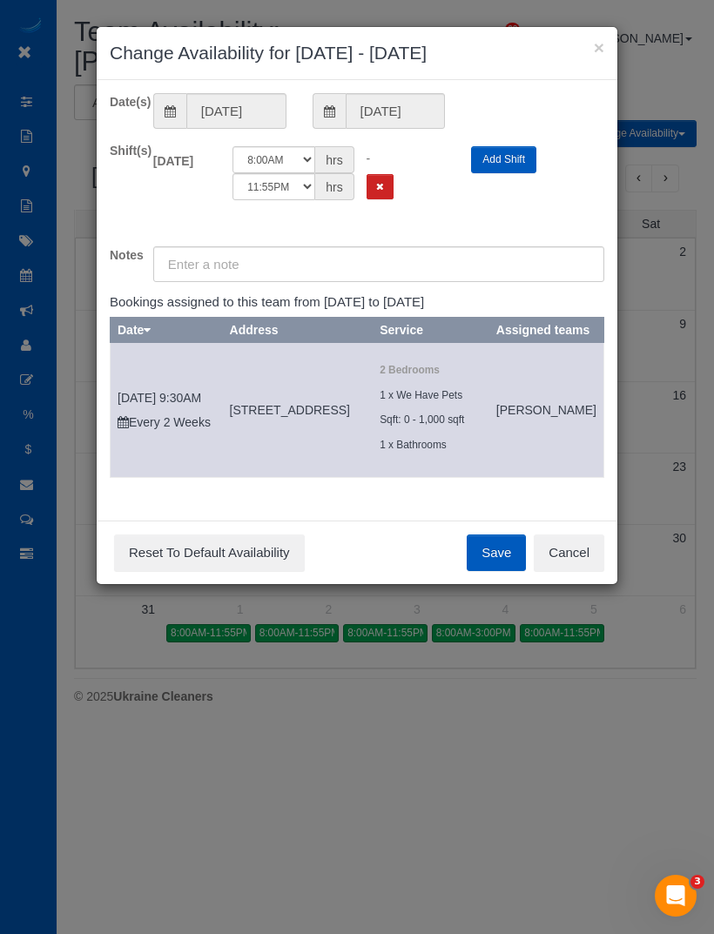
click at [594, 57] on button "×" at bounding box center [599, 47] width 10 height 18
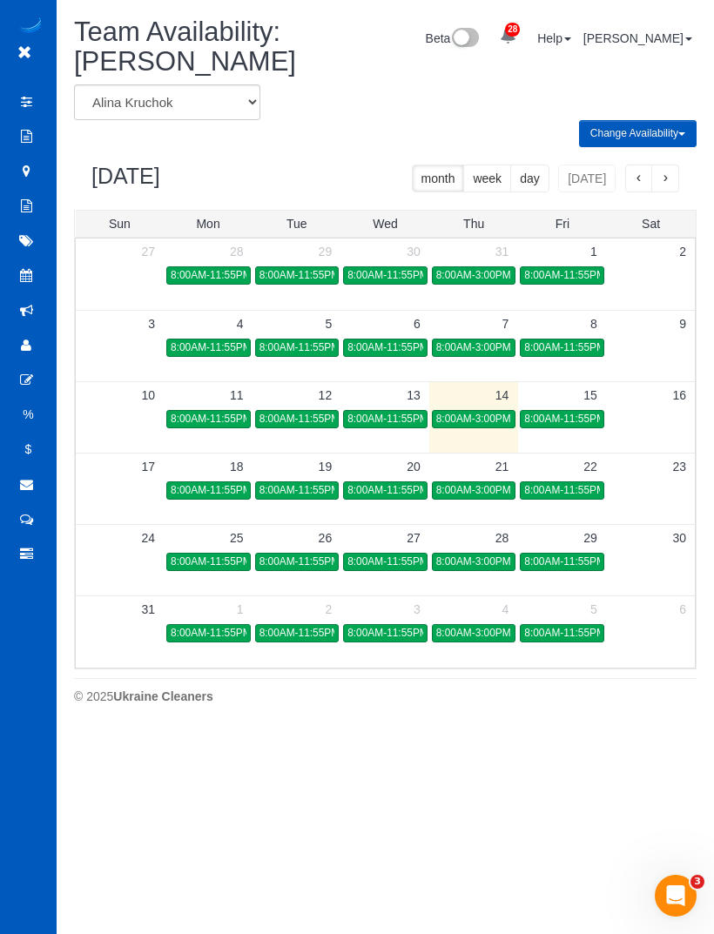
click at [359, 148] on div "[DATE] month week day [DATE]" at bounding box center [385, 178] width 622 height 63
click at [178, 104] on select "[PERSON_NAME] [PERSON_NAME] [PERSON_NAME] [PERSON_NAME] [PERSON_NAME] [PERSON_N…" at bounding box center [167, 102] width 186 height 36
select select "number:25480"
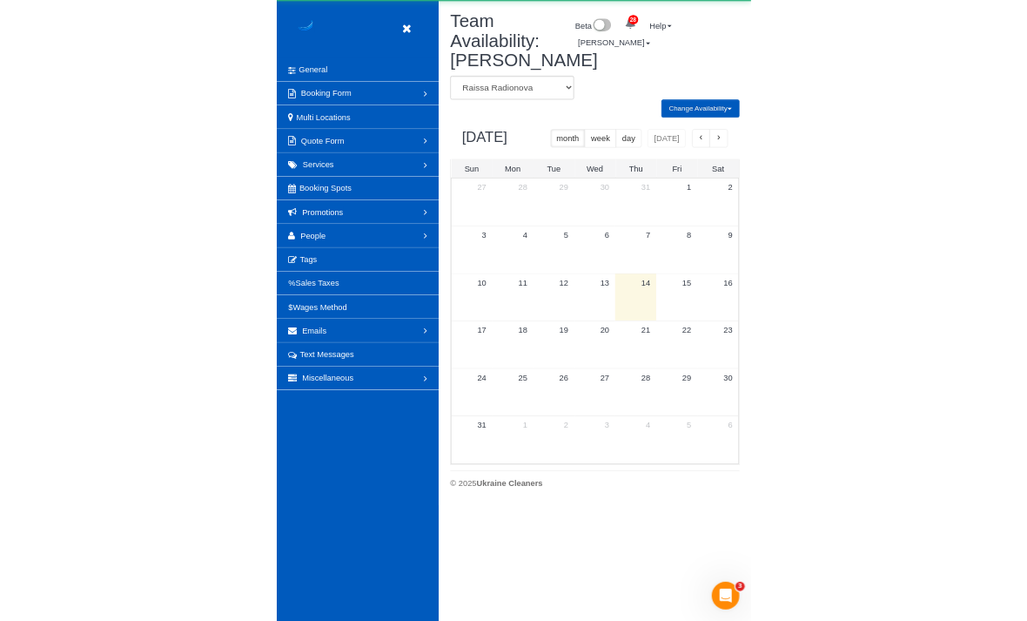
scroll to position [729, 714]
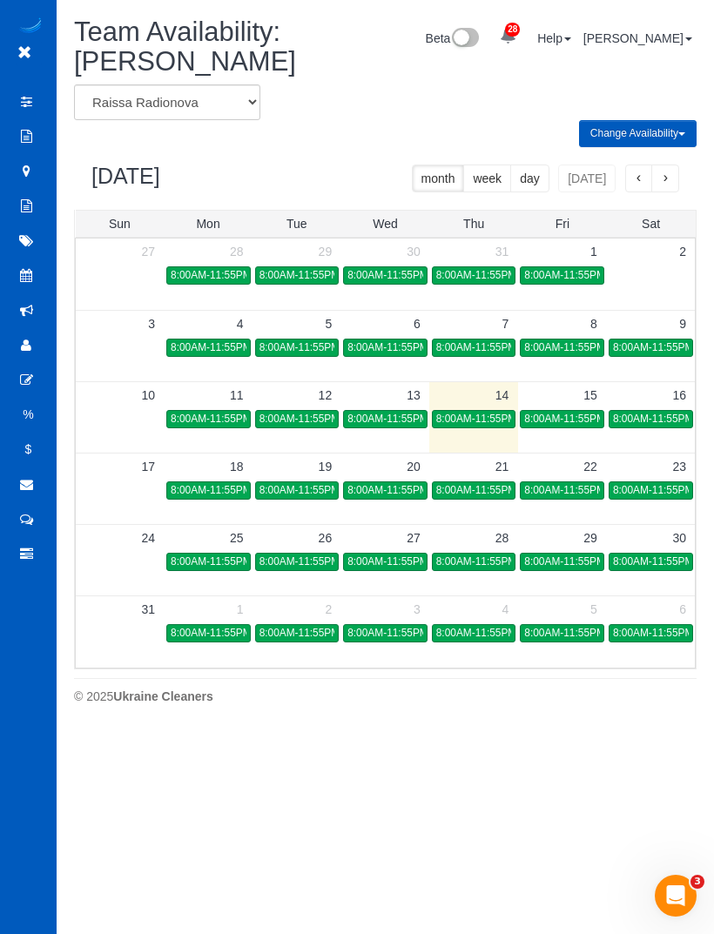
click at [223, 491] on span "8:00AM-11:55PM" at bounding box center [211, 490] width 81 height 12
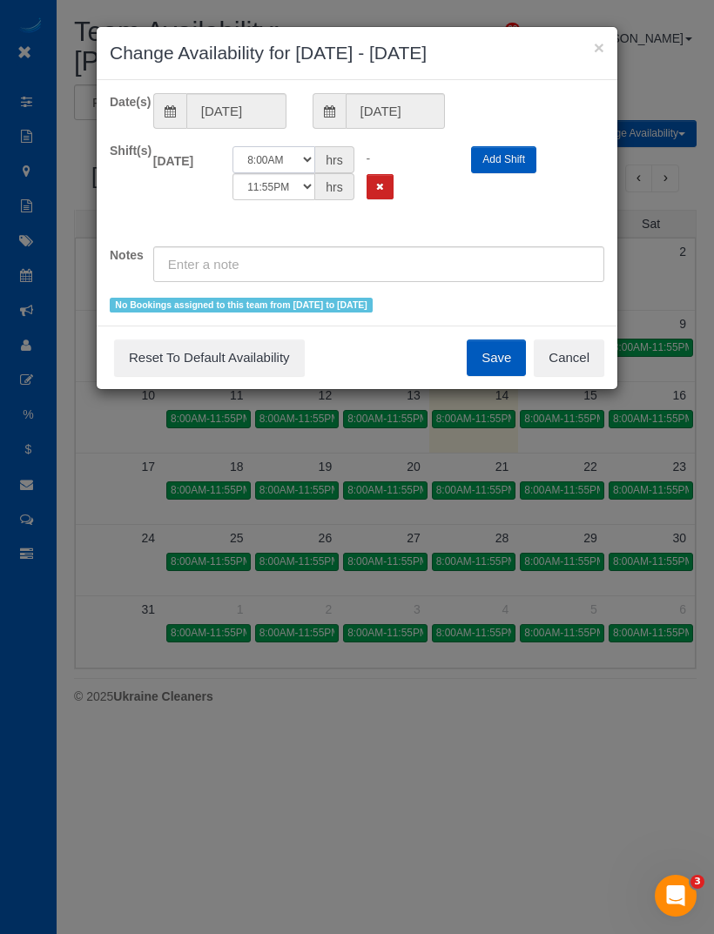
click at [281, 161] on select "12:00AM 12:05AM 12:10AM 12:15AM 12:20AM 12:25AM 12:30AM 12:35AM 12:40AM 12:45AM…" at bounding box center [273, 159] width 83 height 27
select select "string:14:00"
click at [494, 342] on button "Save" at bounding box center [496, 357] width 59 height 37
